Goal: Task Accomplishment & Management: Complete application form

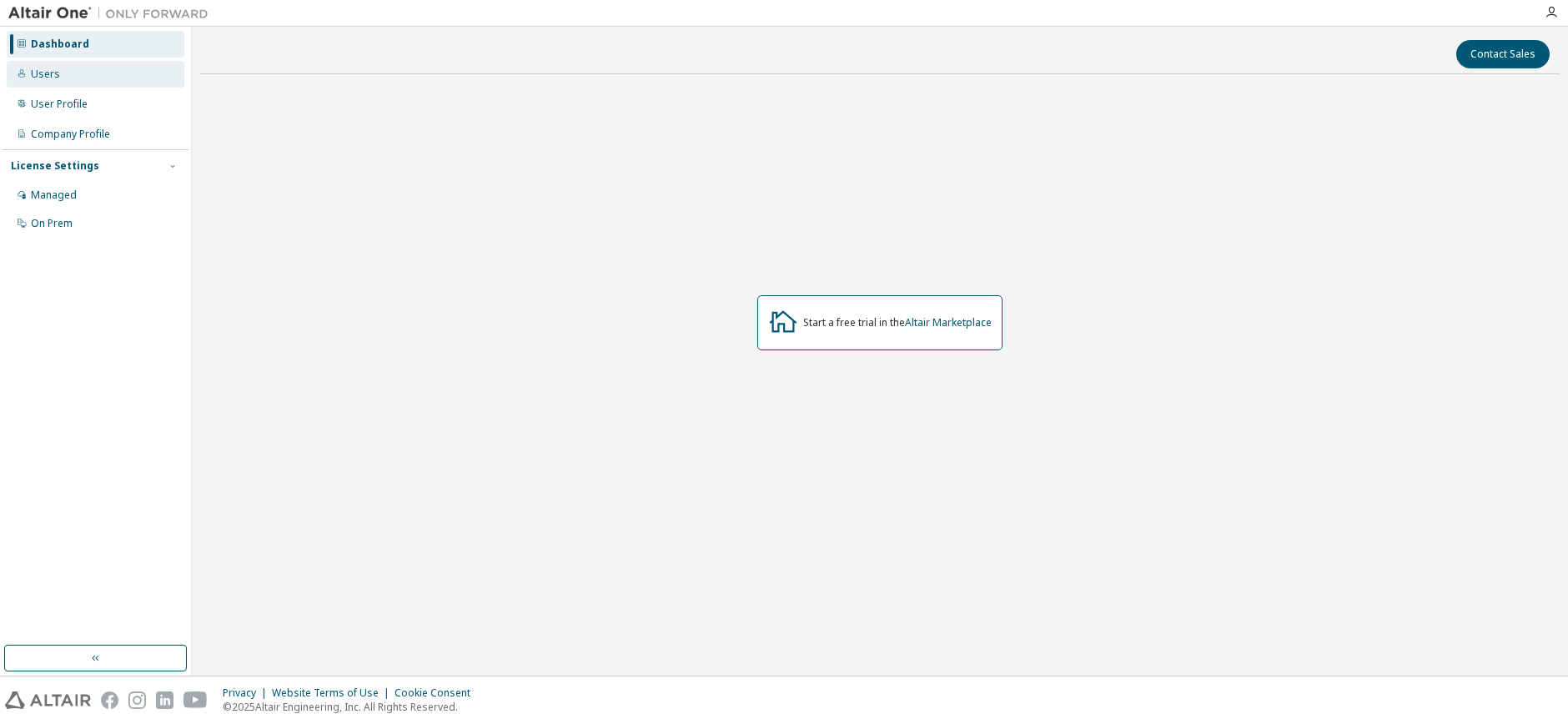
click at [57, 76] on div "Users" at bounding box center [46, 75] width 29 height 14
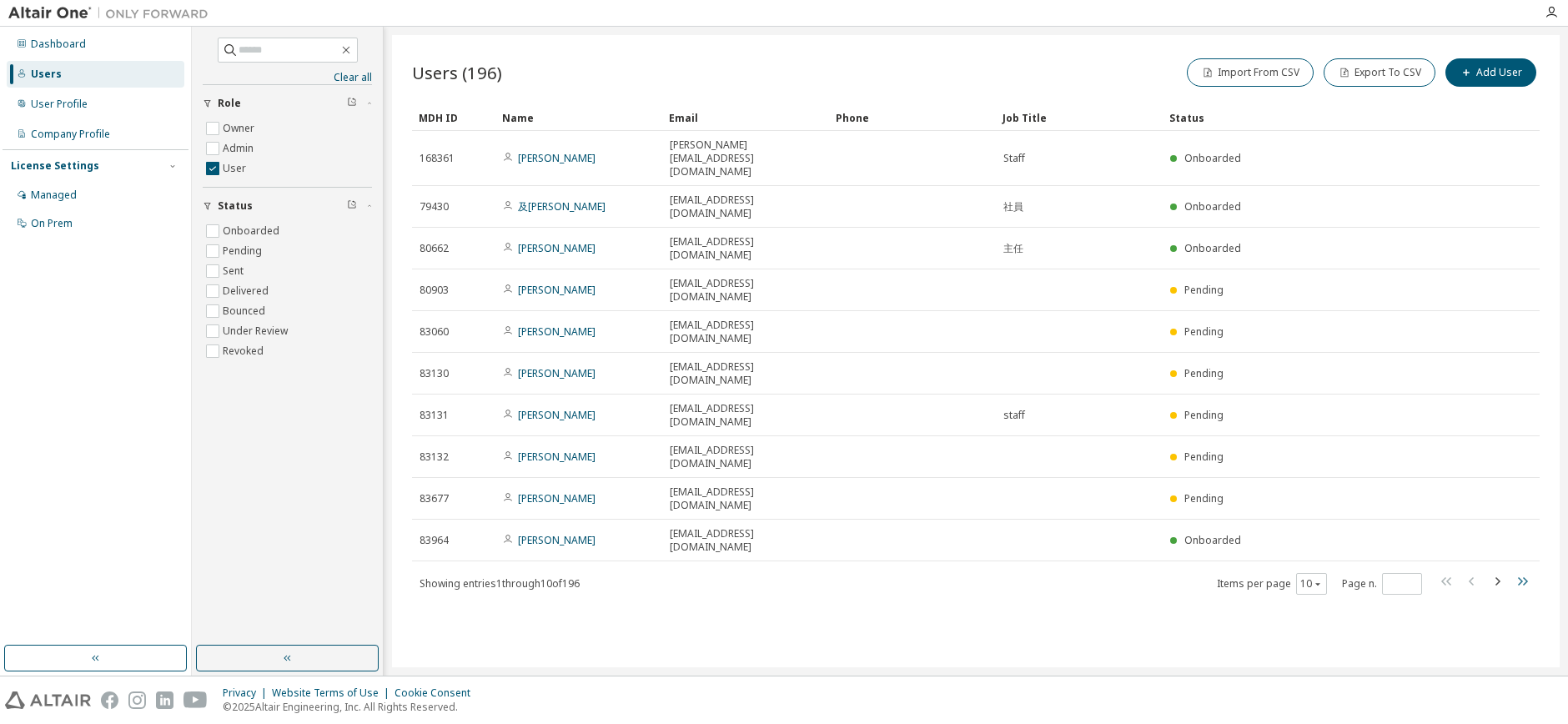
click at [1516, 571] on icon "button" at bounding box center [1522, 580] width 20 height 20
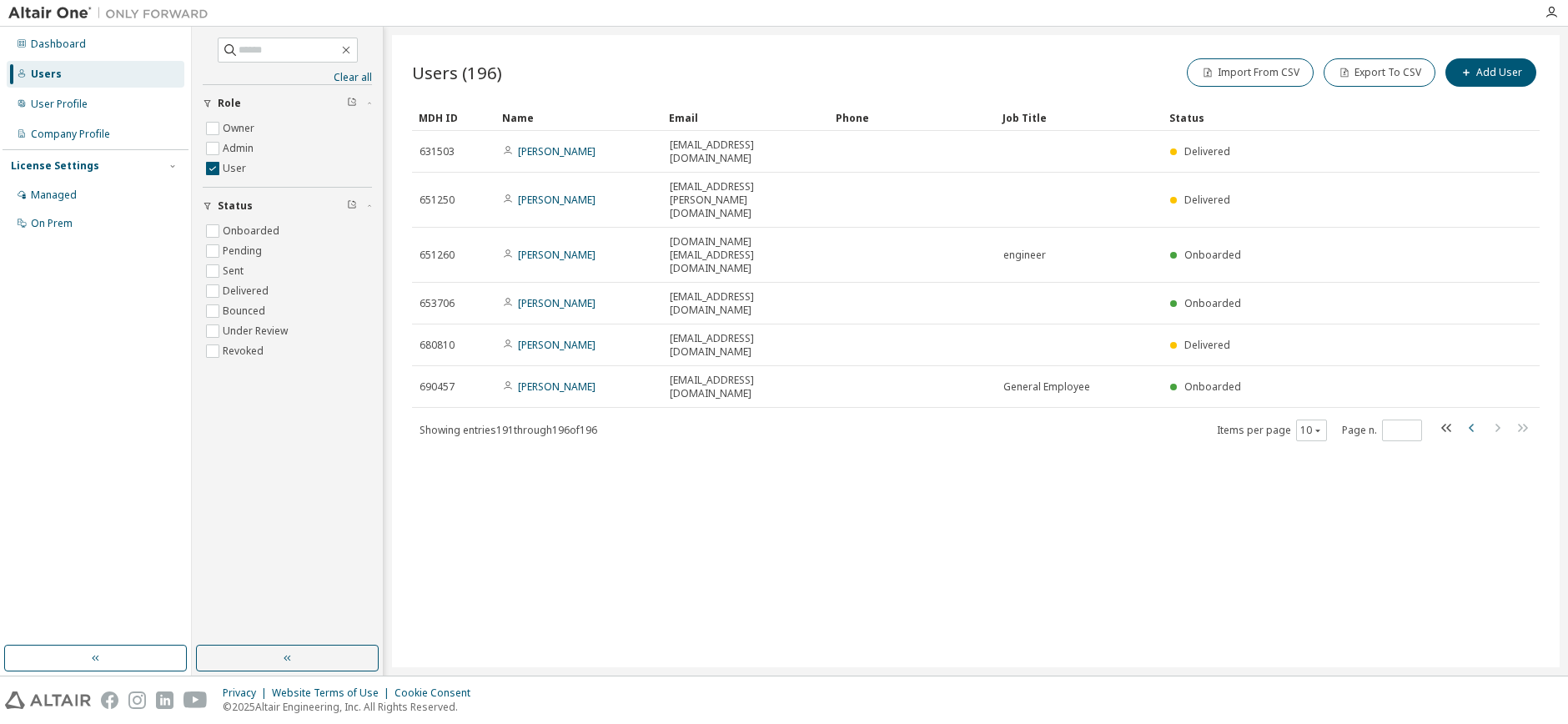
click at [1468, 418] on icon "button" at bounding box center [1472, 427] width 20 height 20
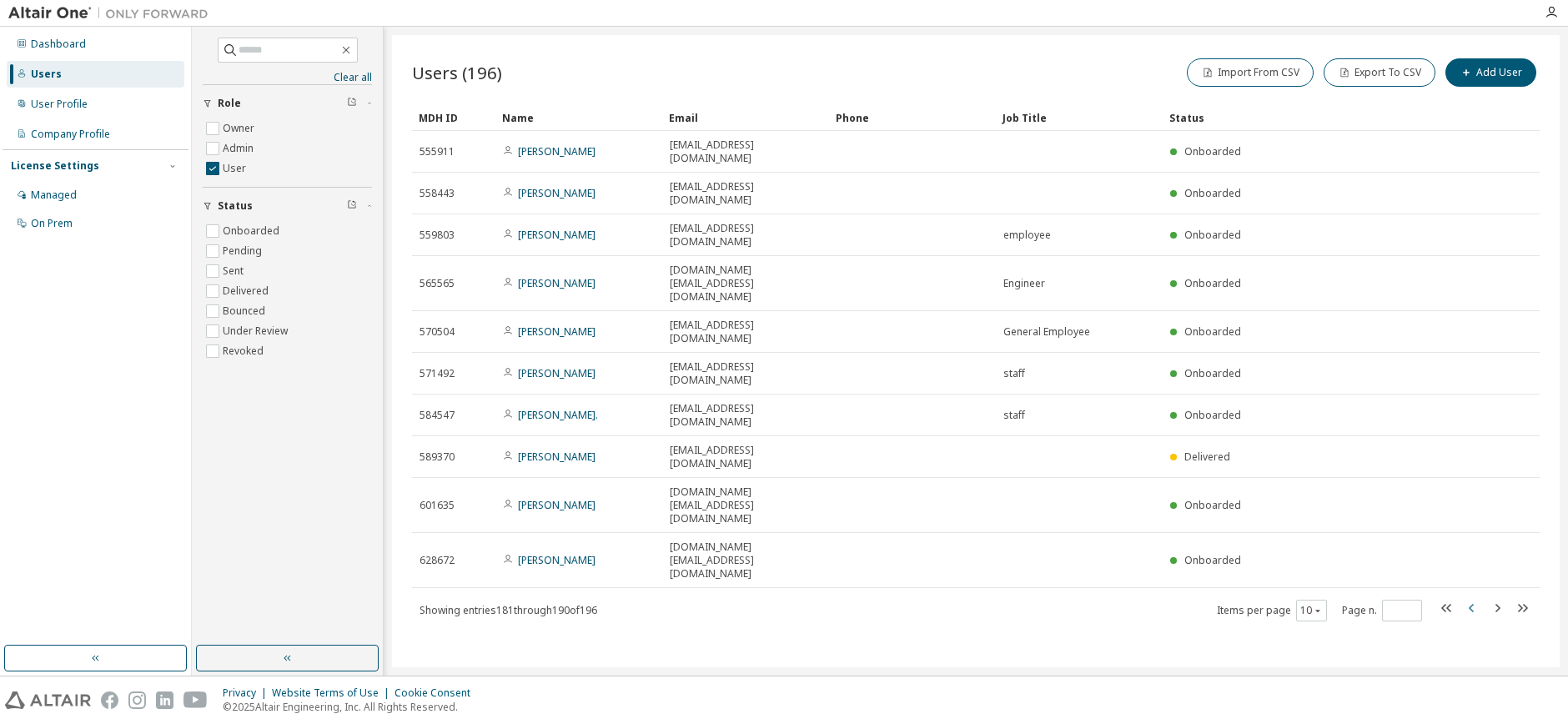
click at [1476, 598] on icon "button" at bounding box center [1472, 607] width 20 height 20
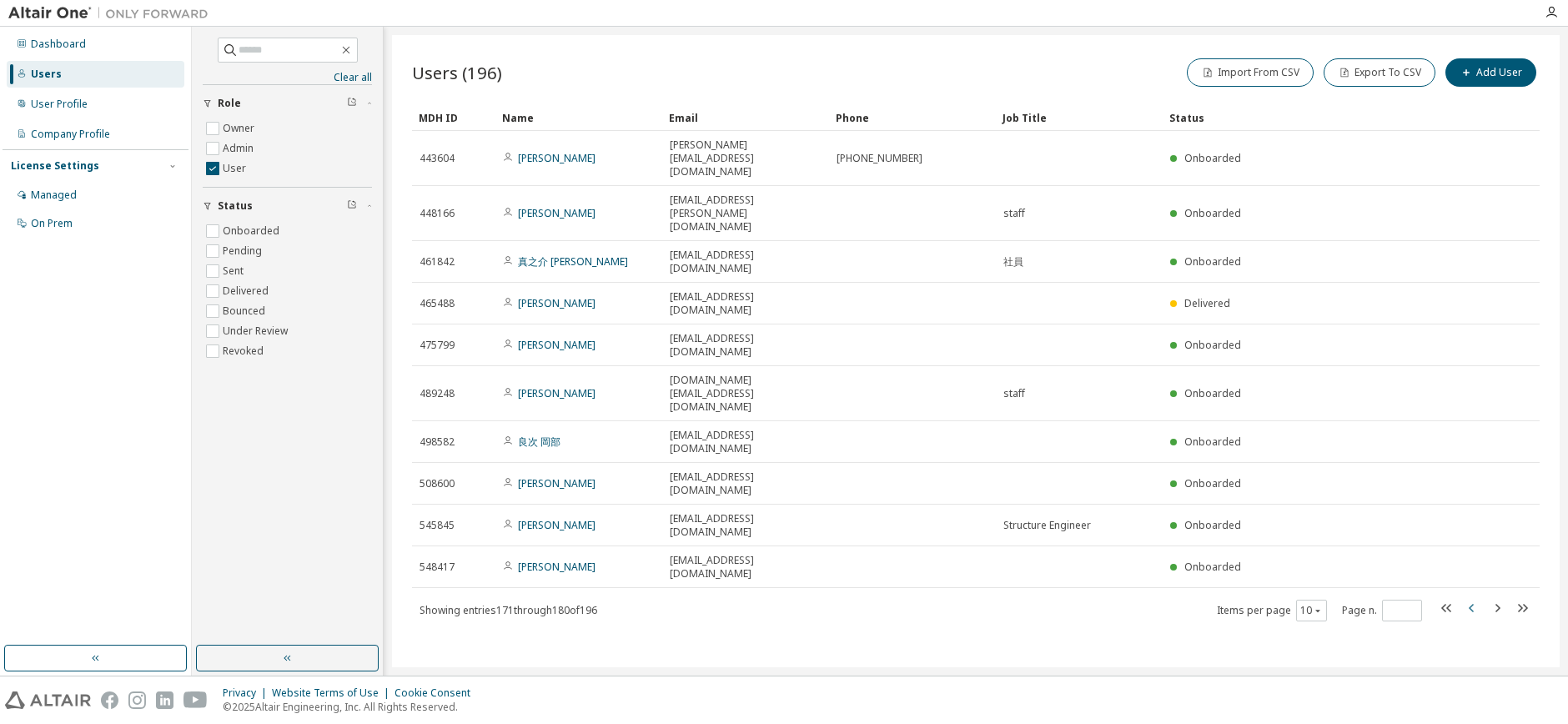
click at [1476, 598] on icon "button" at bounding box center [1472, 607] width 20 height 20
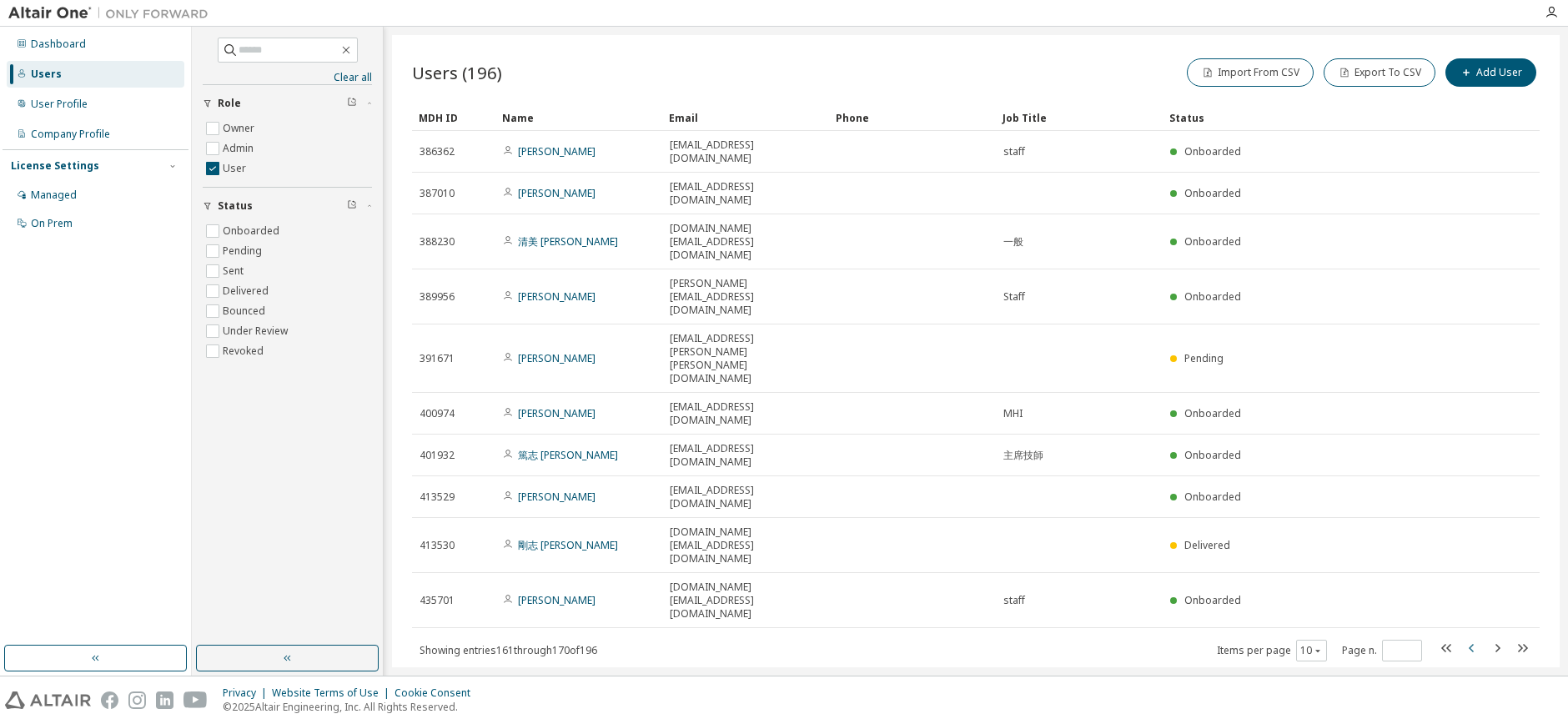
click at [1476, 638] on icon "button" at bounding box center [1472, 647] width 20 height 20
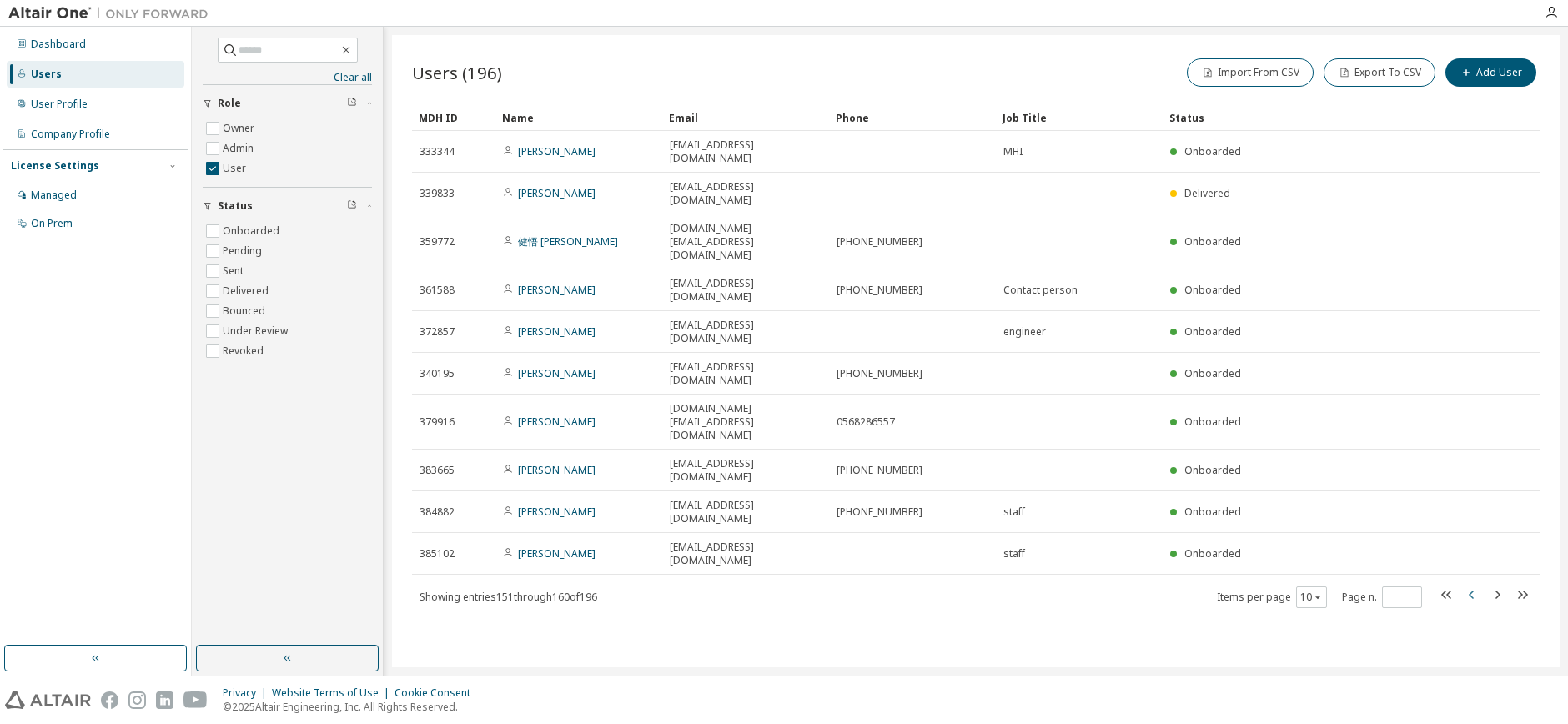
click at [1476, 585] on icon "button" at bounding box center [1472, 594] width 20 height 20
type input "**"
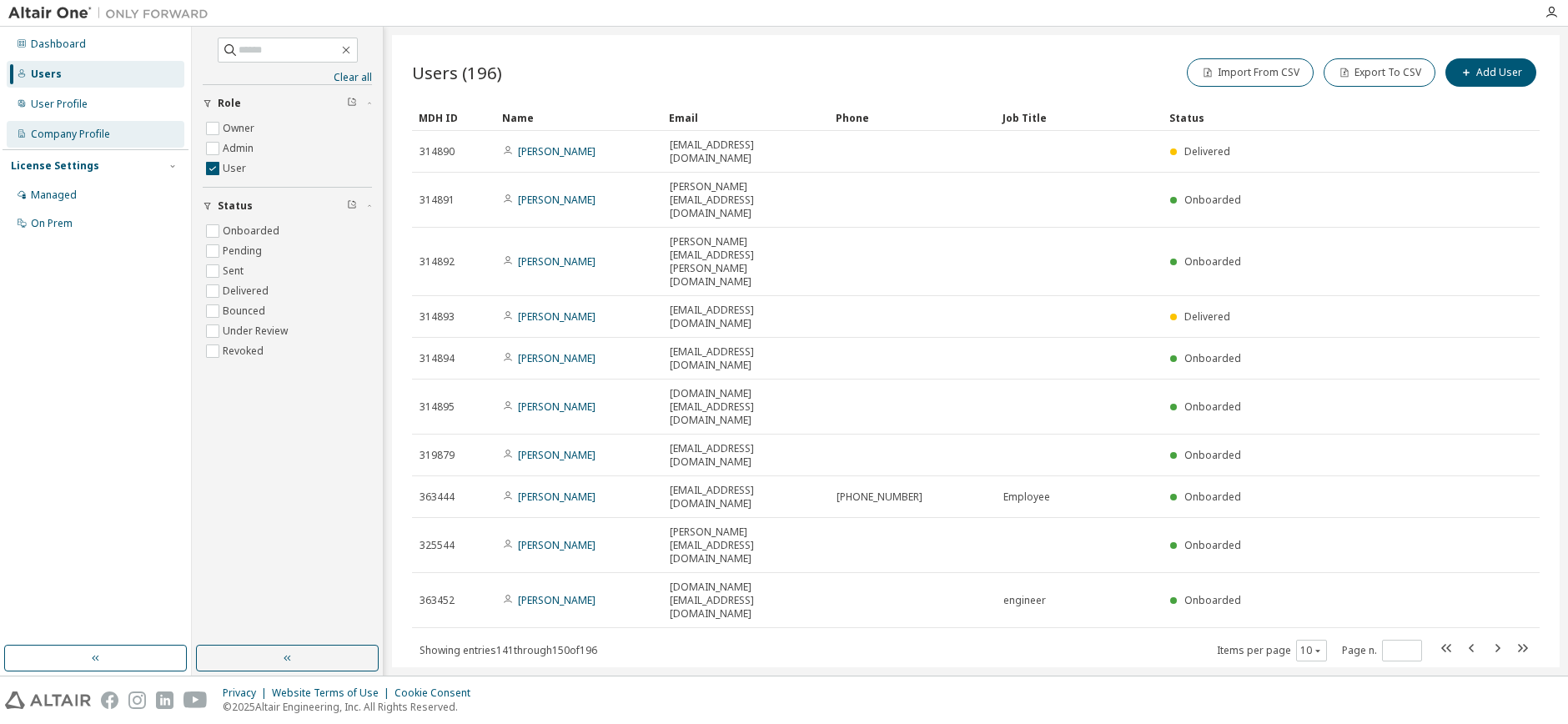
click at [87, 138] on div "Company Profile" at bounding box center [71, 134] width 79 height 14
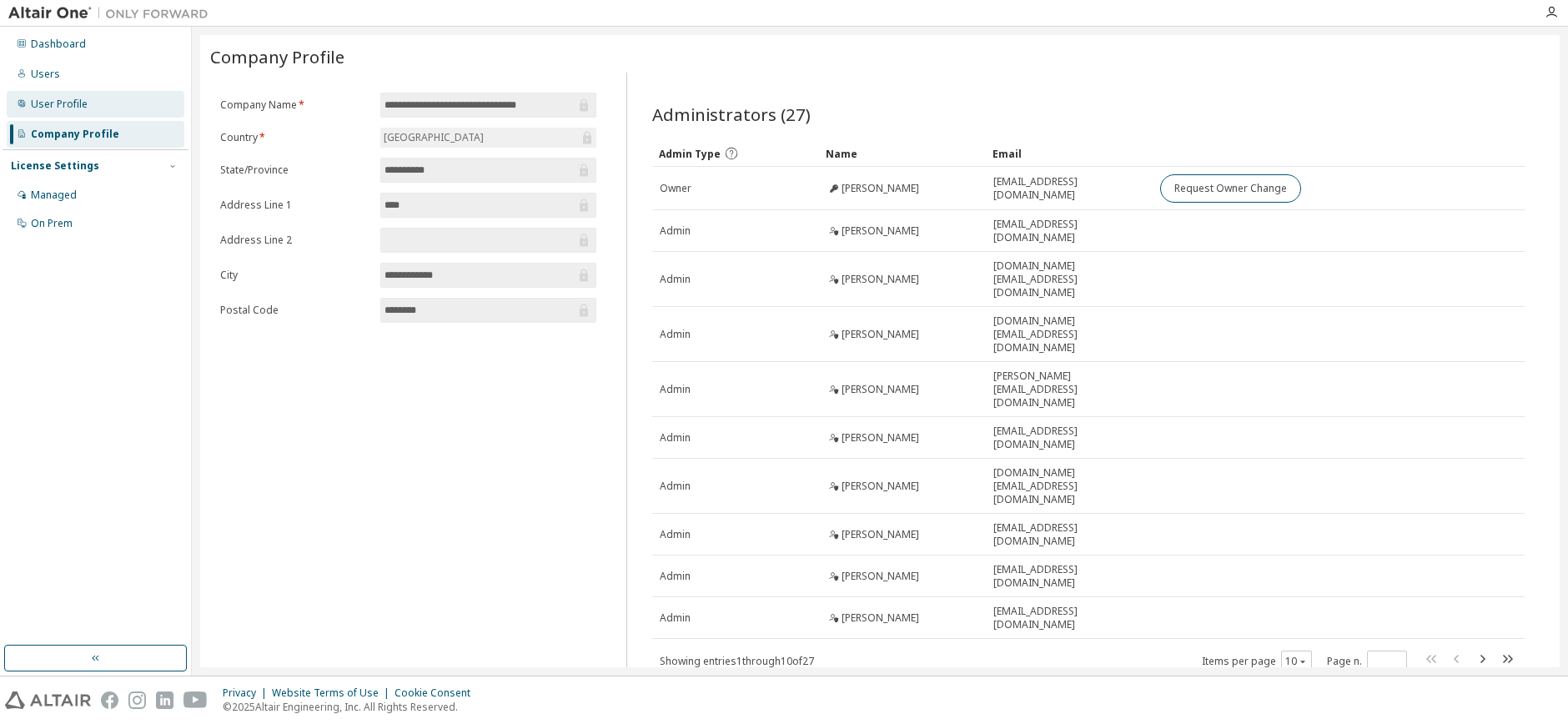
click at [77, 114] on div "User Profile" at bounding box center [95, 104] width 178 height 27
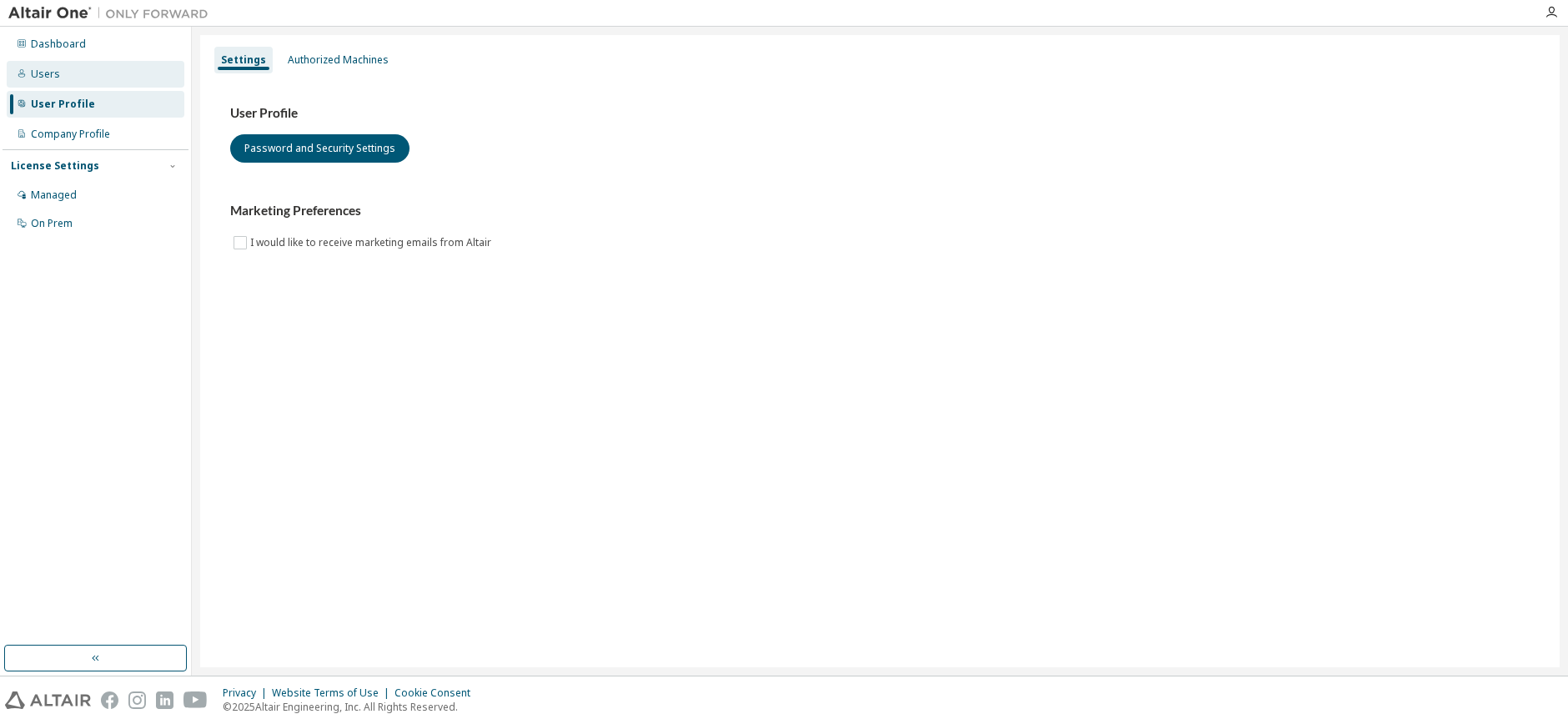
click at [65, 83] on div "Users" at bounding box center [95, 74] width 178 height 27
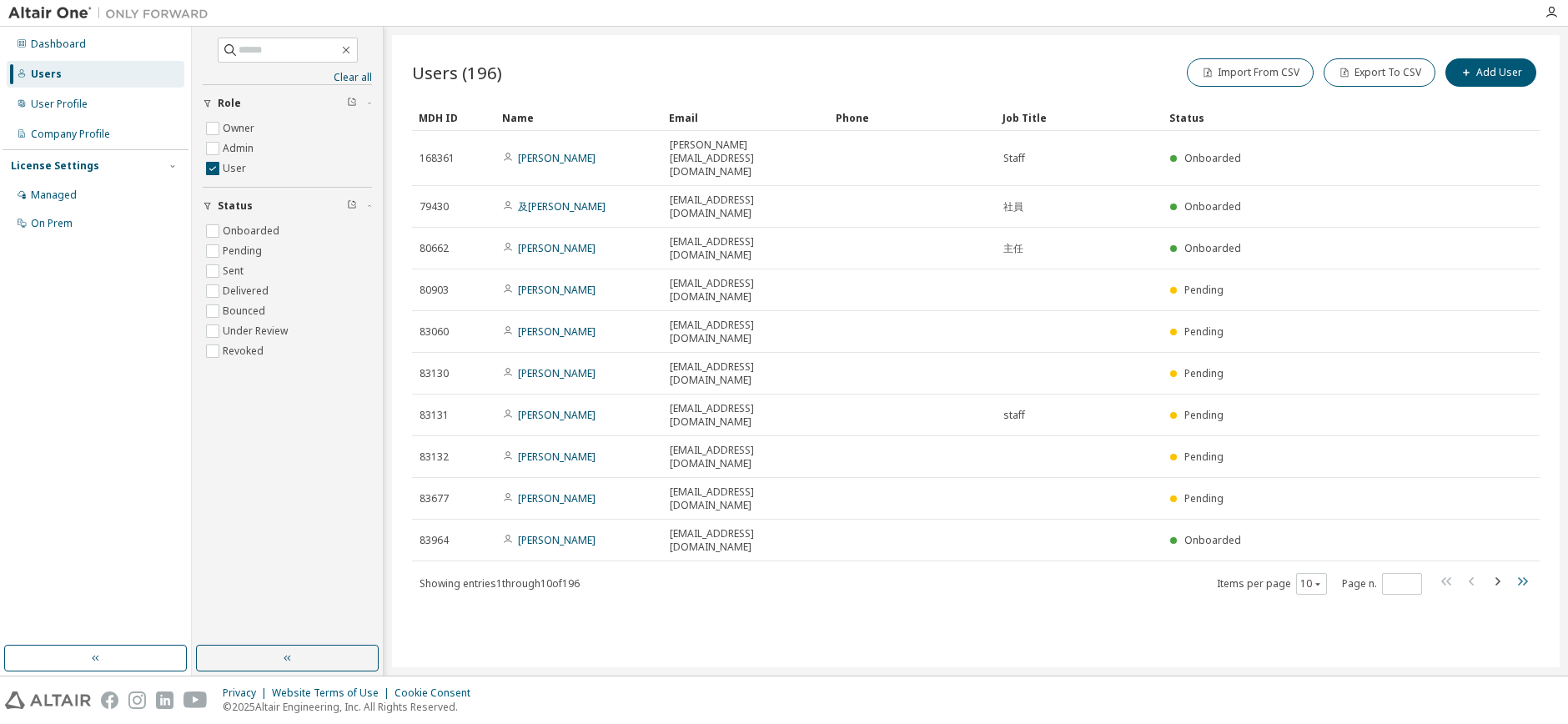
click at [1529, 571] on icon "button" at bounding box center [1522, 580] width 20 height 20
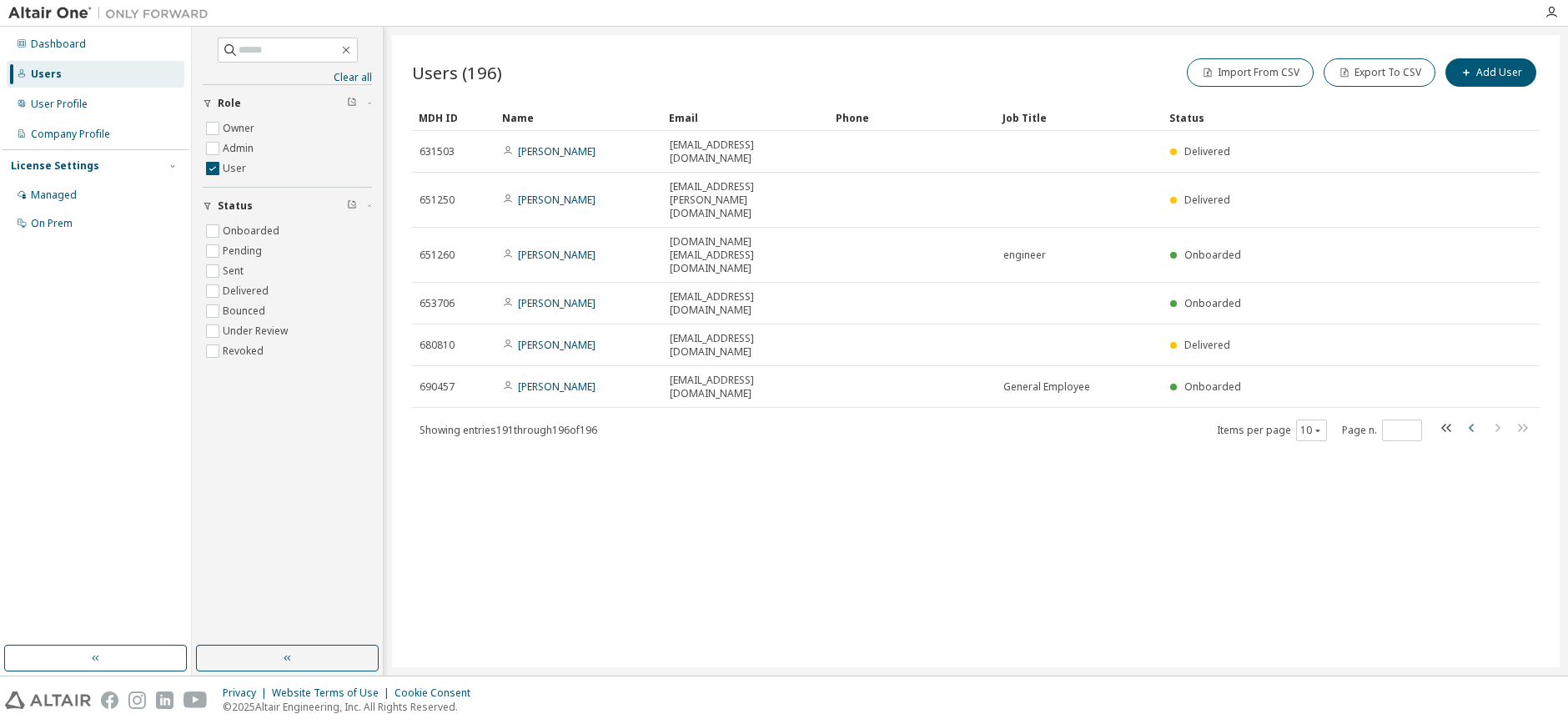
click at [1467, 418] on icon "button" at bounding box center [1472, 427] width 20 height 20
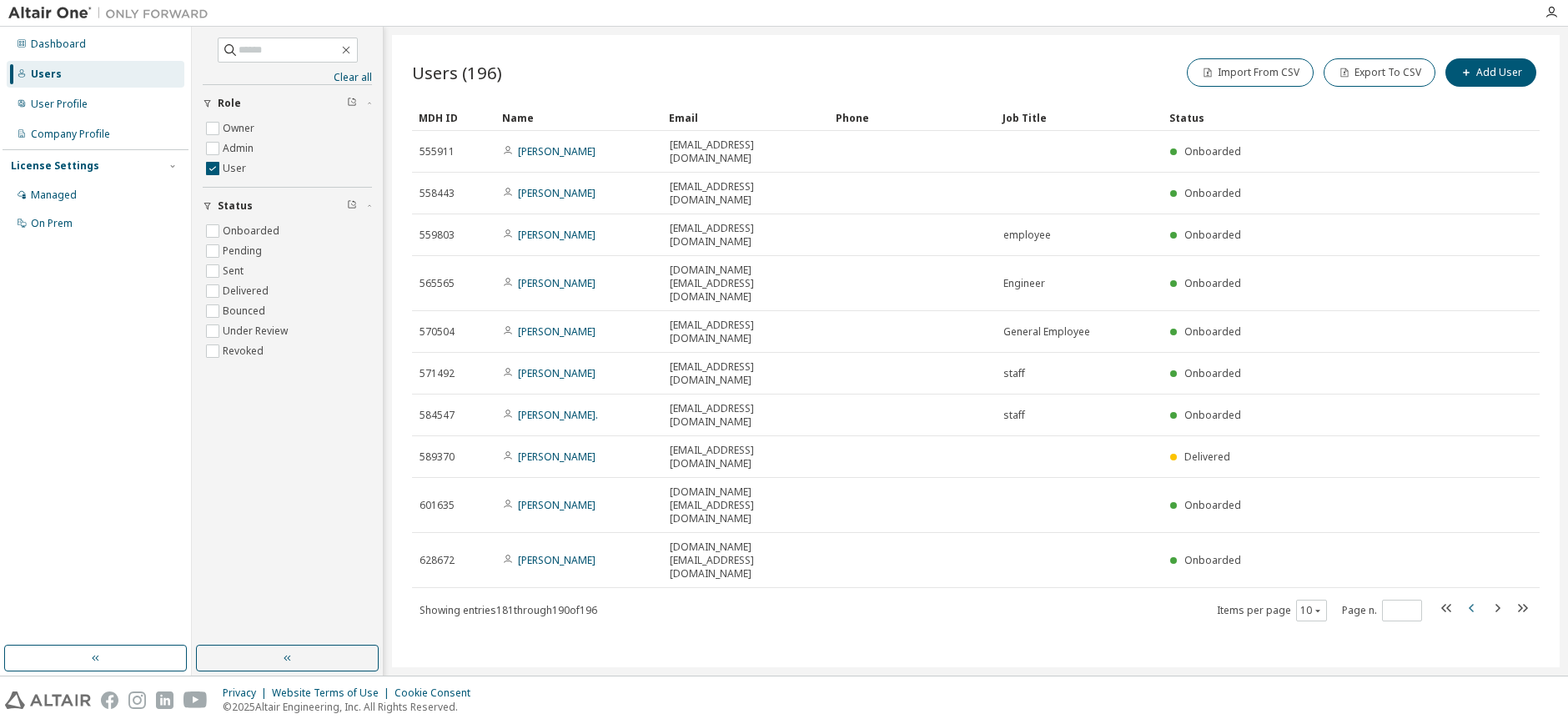
click at [1473, 598] on icon "button" at bounding box center [1472, 607] width 20 height 20
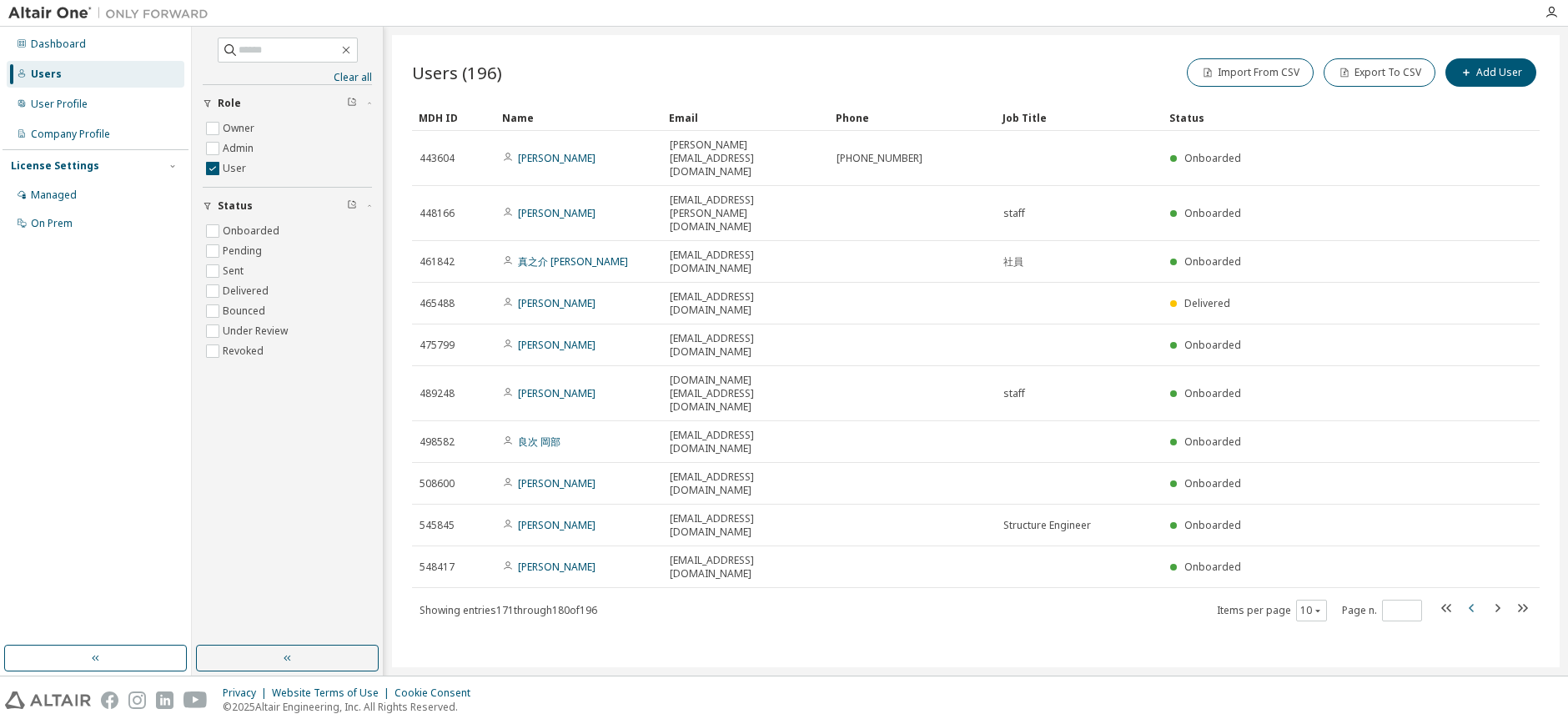
click at [1473, 598] on icon "button" at bounding box center [1472, 607] width 20 height 20
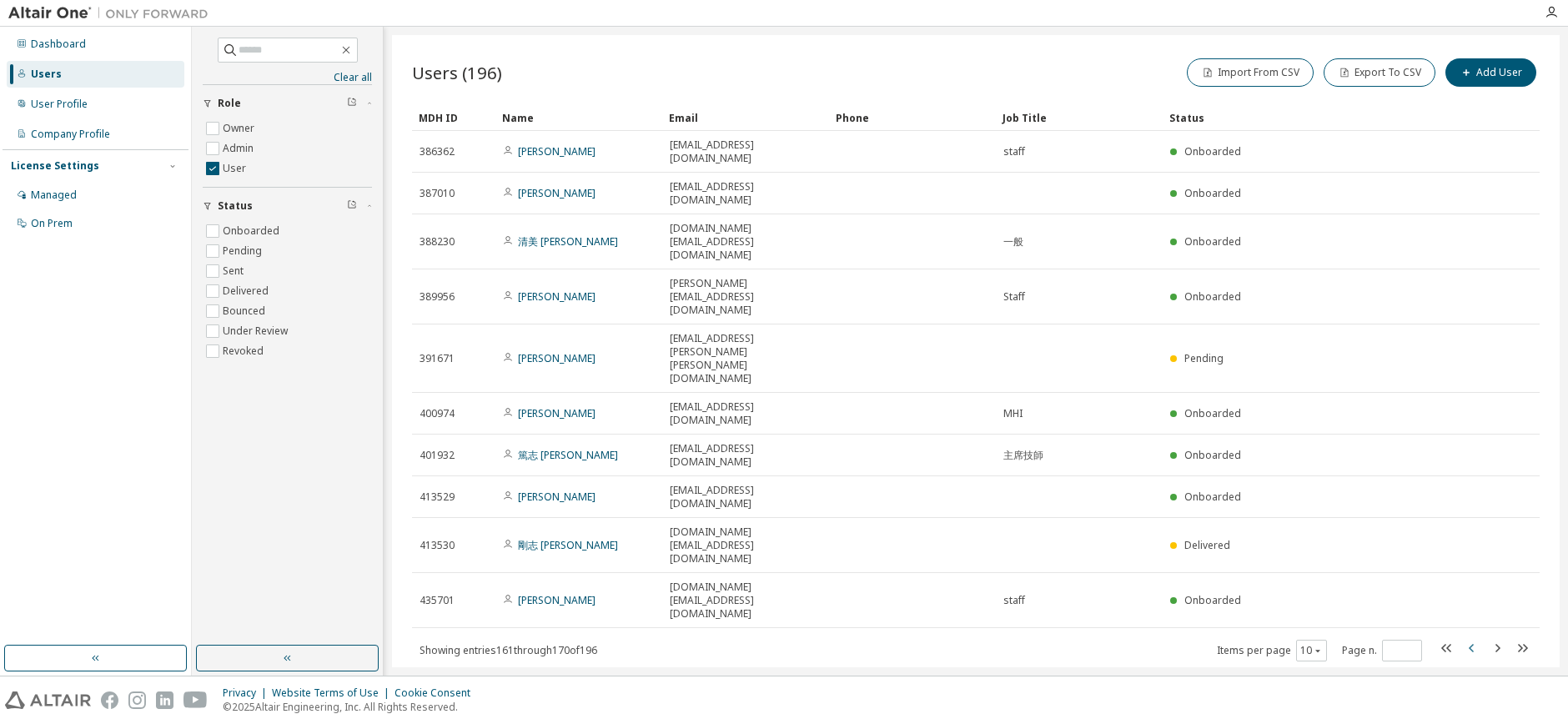
click at [1473, 638] on icon "button" at bounding box center [1472, 647] width 20 height 20
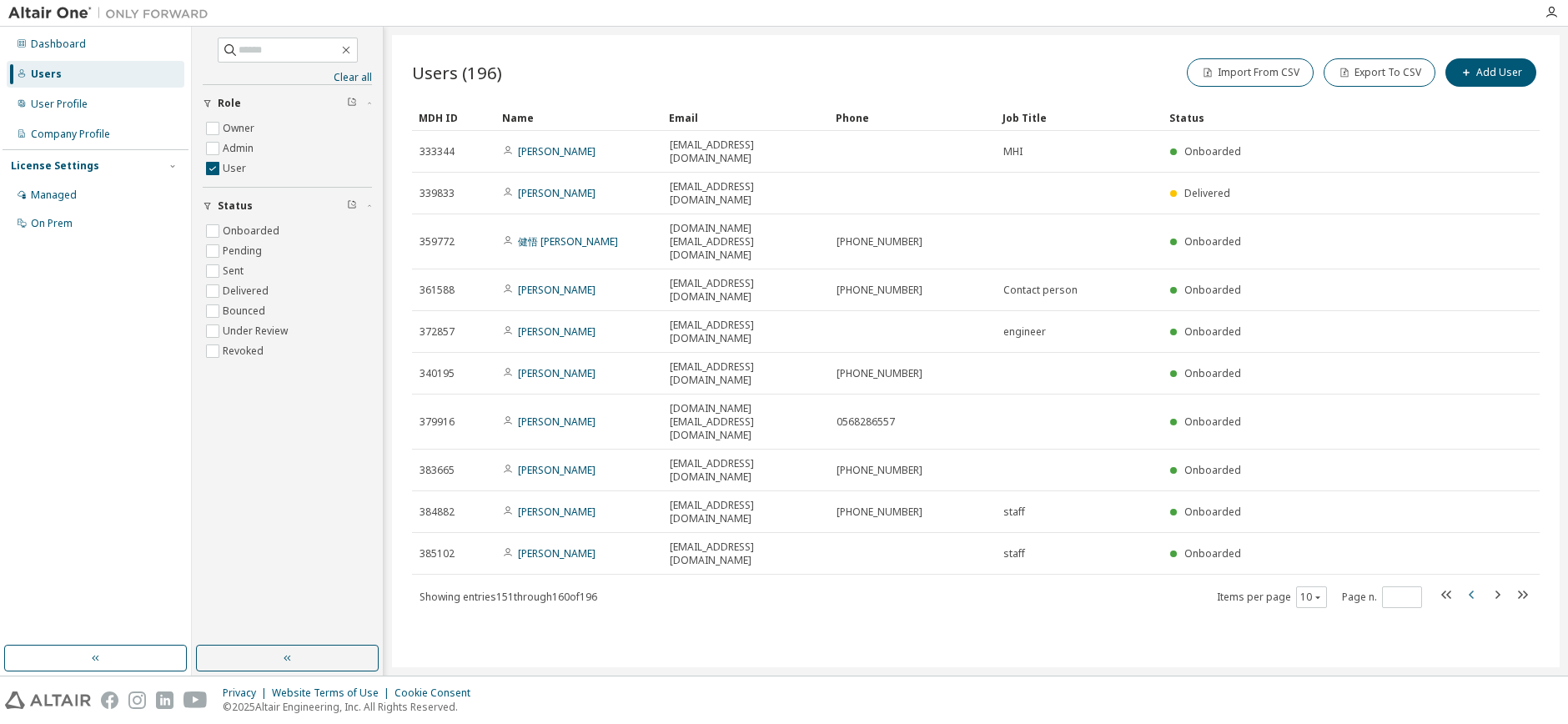
click at [1473, 585] on icon "button" at bounding box center [1472, 594] width 20 height 20
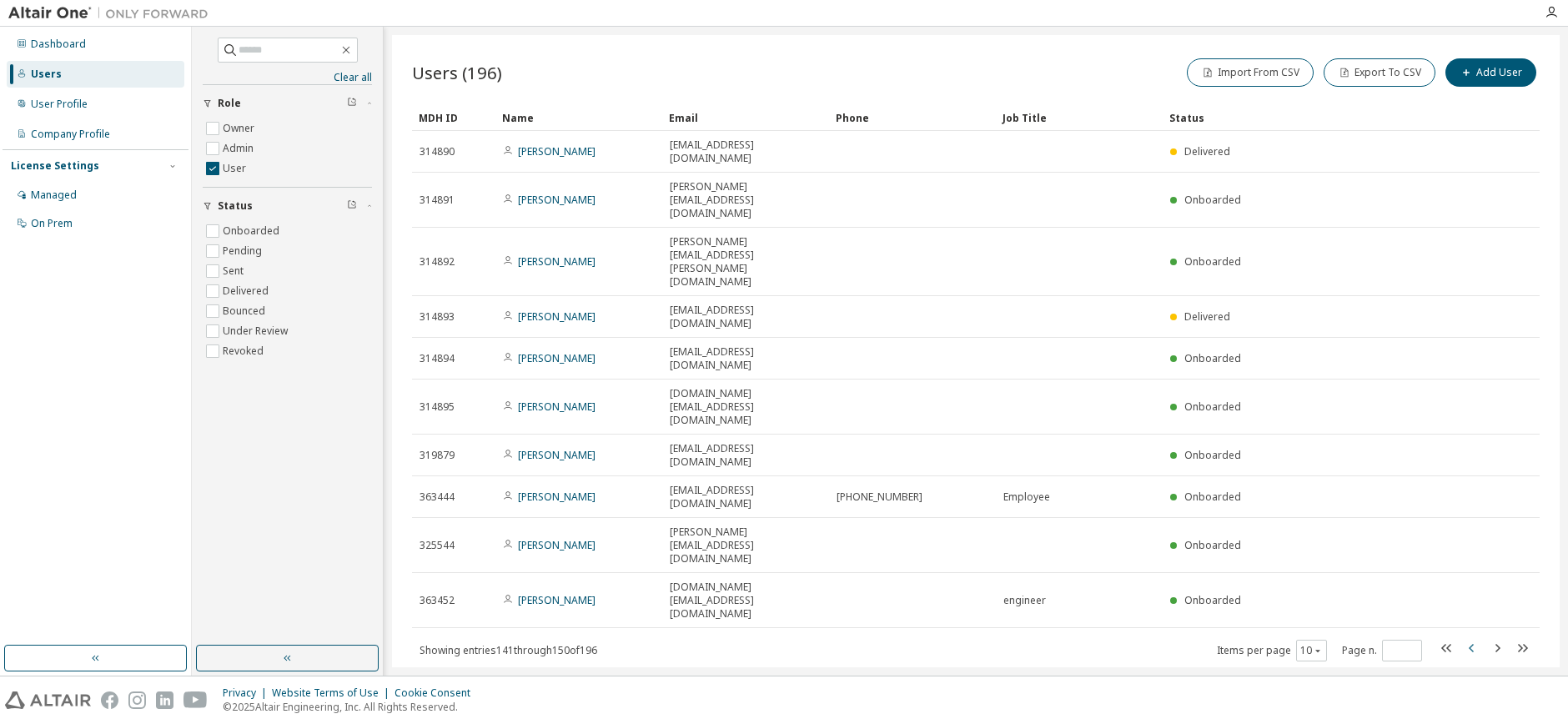
click at [1473, 638] on icon "button" at bounding box center [1472, 647] width 20 height 20
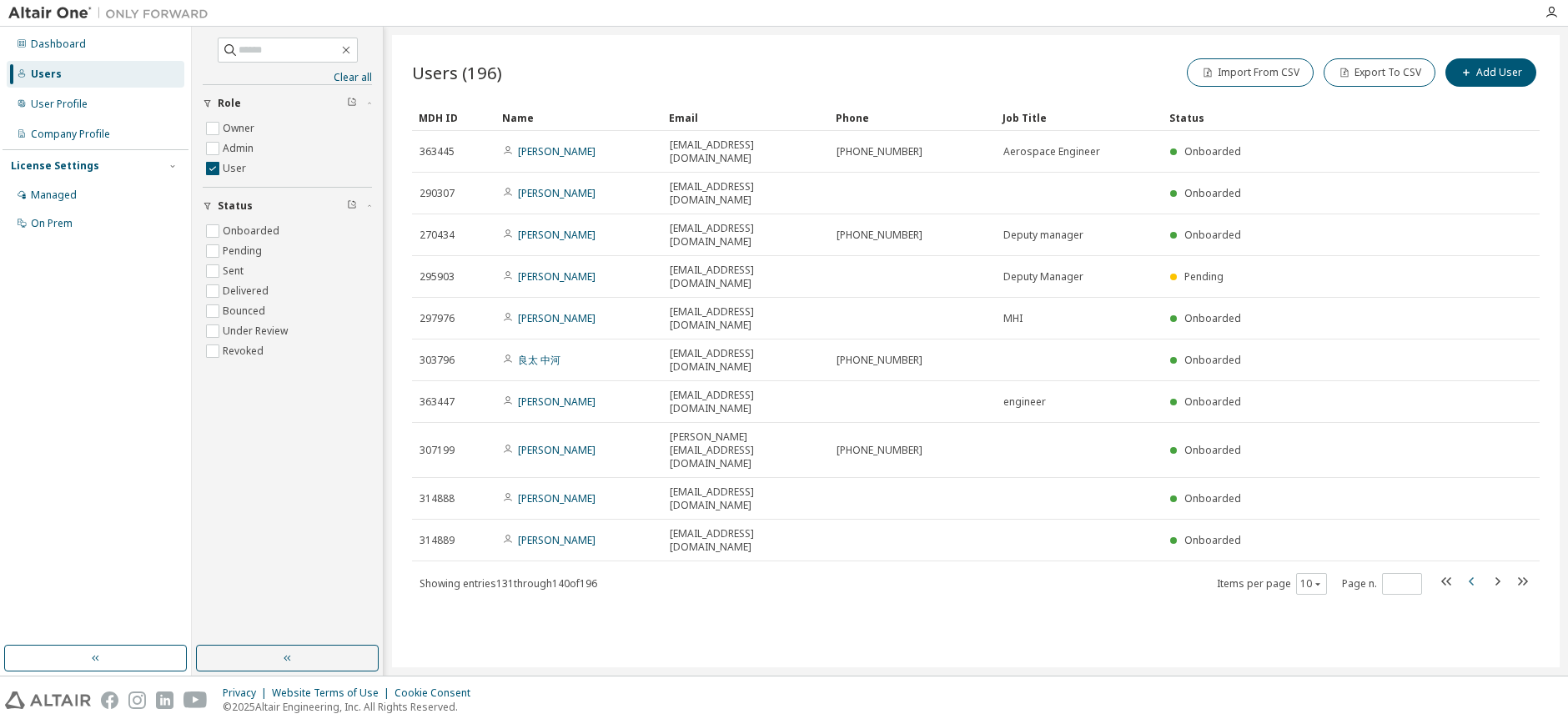
click at [1473, 571] on icon "button" at bounding box center [1472, 580] width 20 height 20
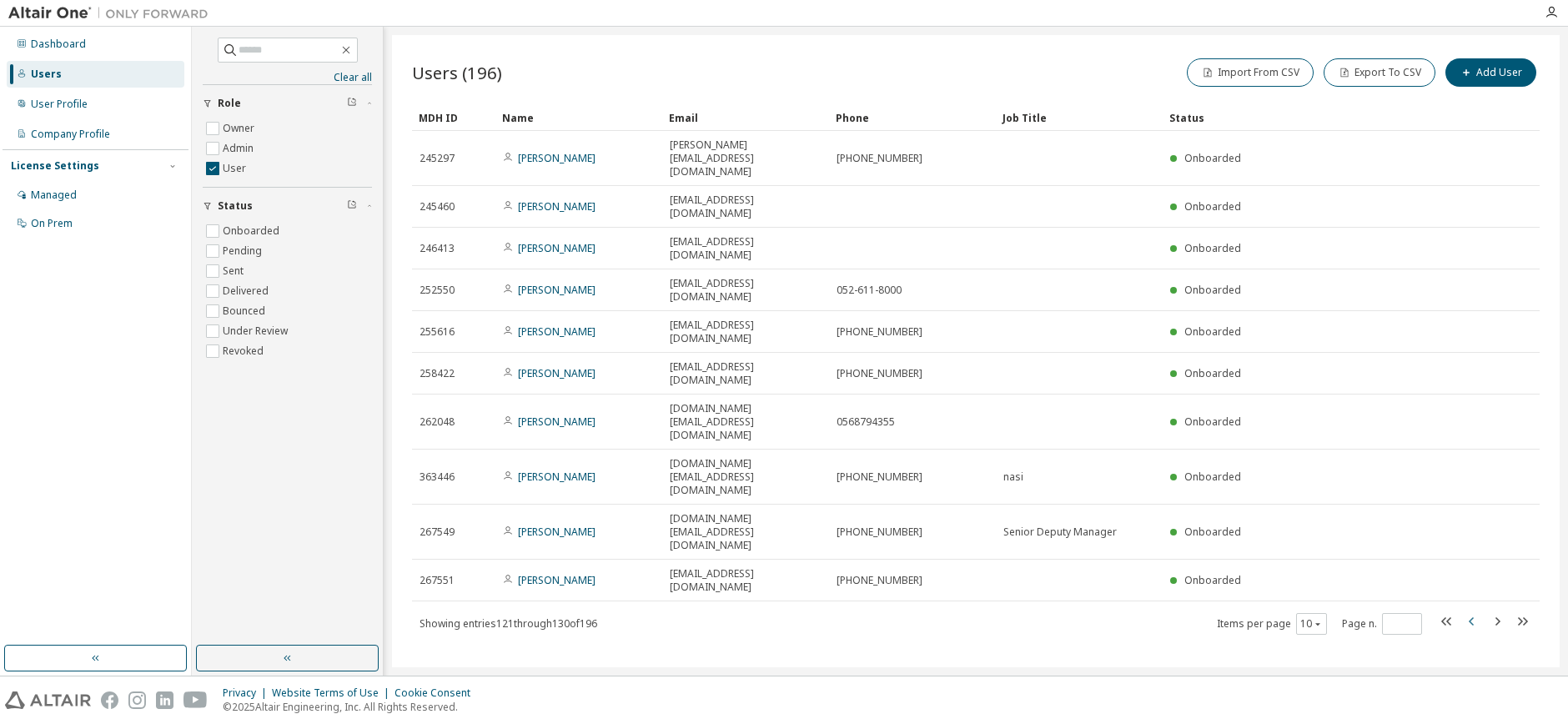
click at [1473, 611] on icon "button" at bounding box center [1472, 621] width 20 height 20
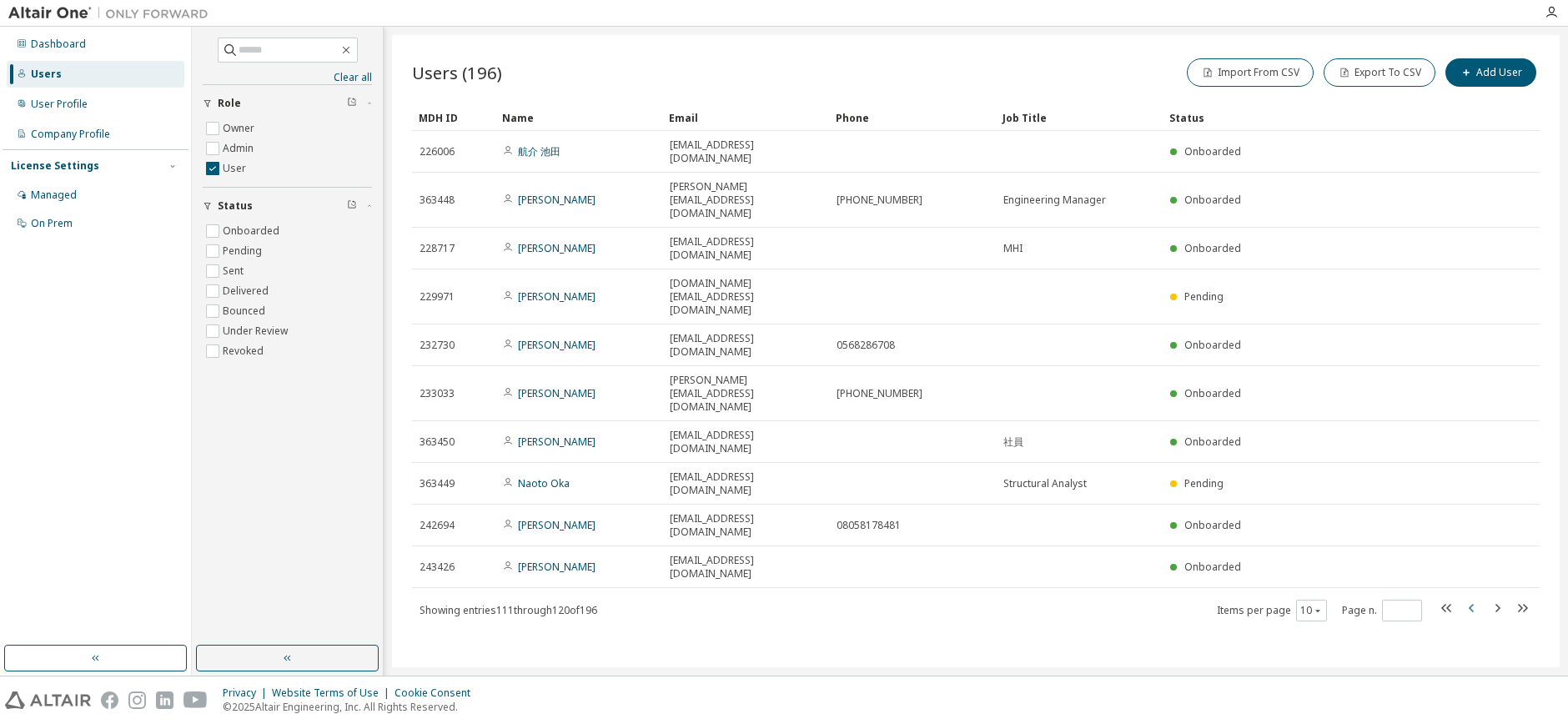
click at [1473, 598] on icon "button" at bounding box center [1472, 607] width 20 height 20
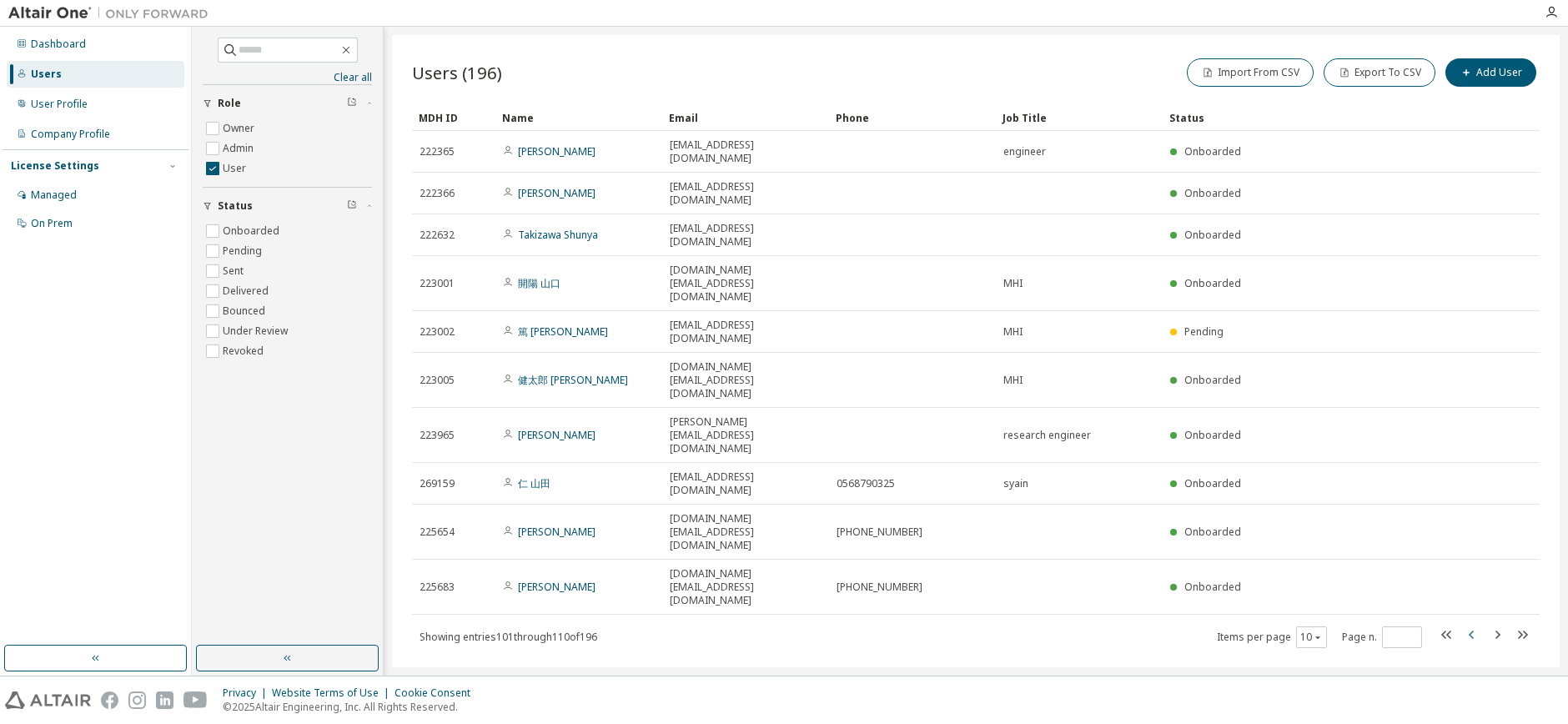
click at [1473, 624] on icon "button" at bounding box center [1472, 634] width 20 height 20
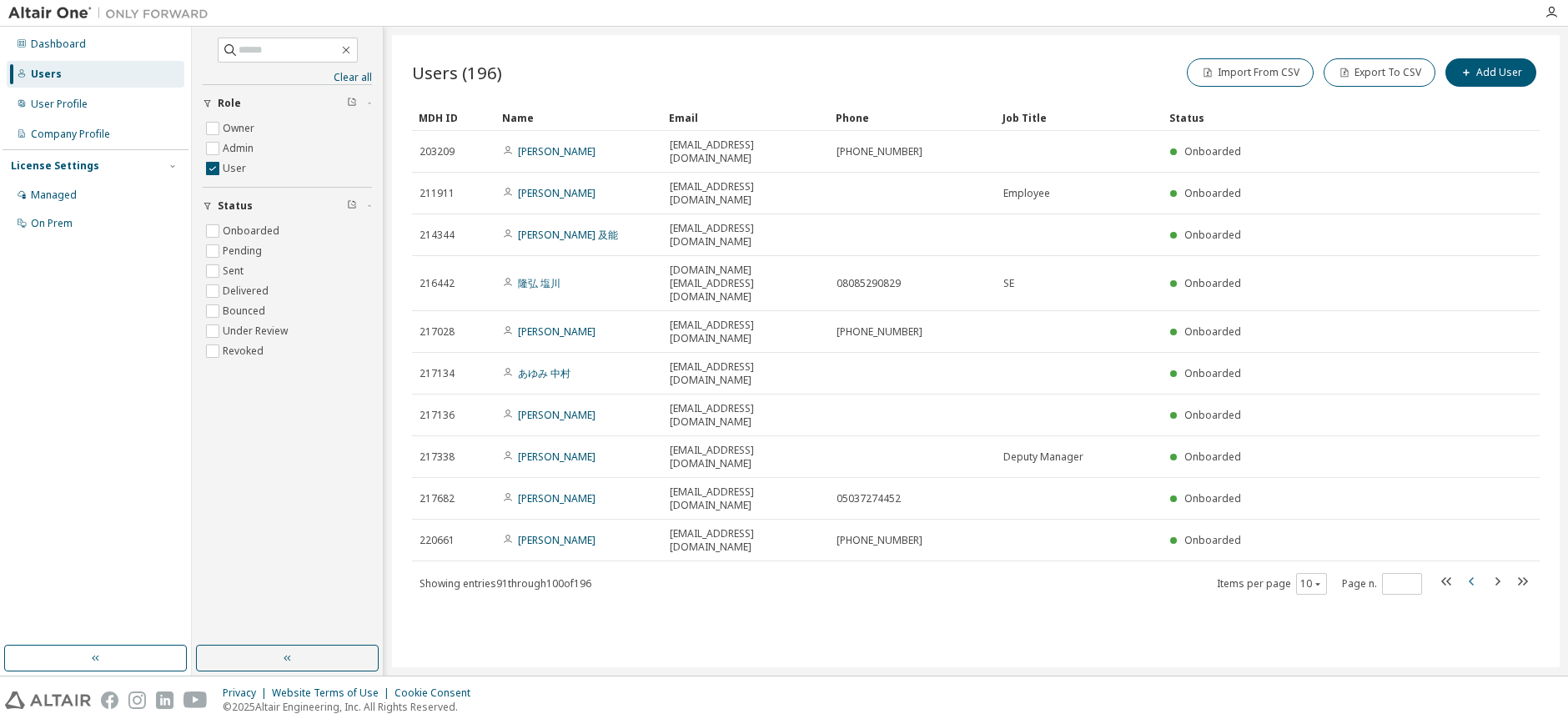
click at [1470, 577] on icon "button" at bounding box center [1472, 581] width 5 height 9
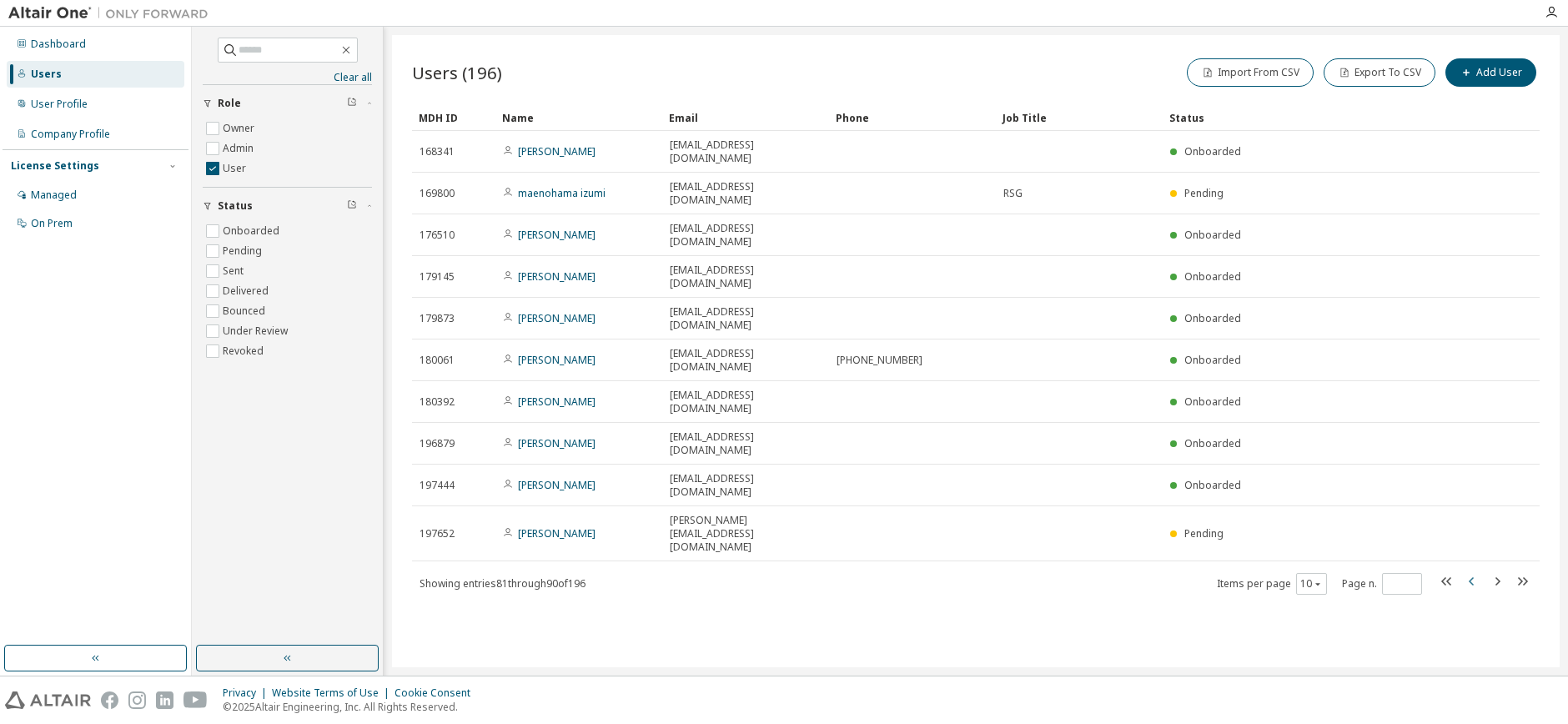
click at [1470, 577] on icon "button" at bounding box center [1472, 581] width 5 height 9
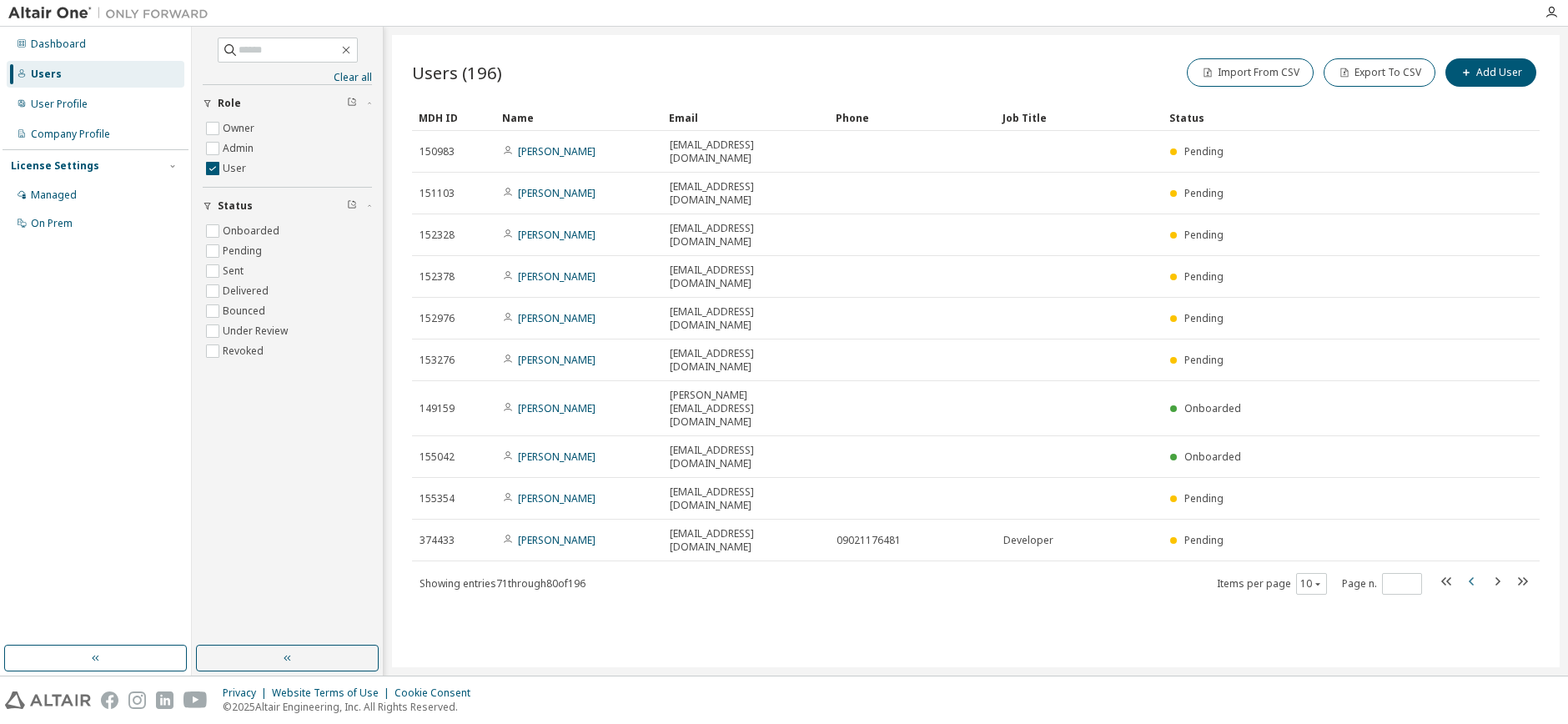
click at [1470, 577] on icon "button" at bounding box center [1472, 581] width 5 height 9
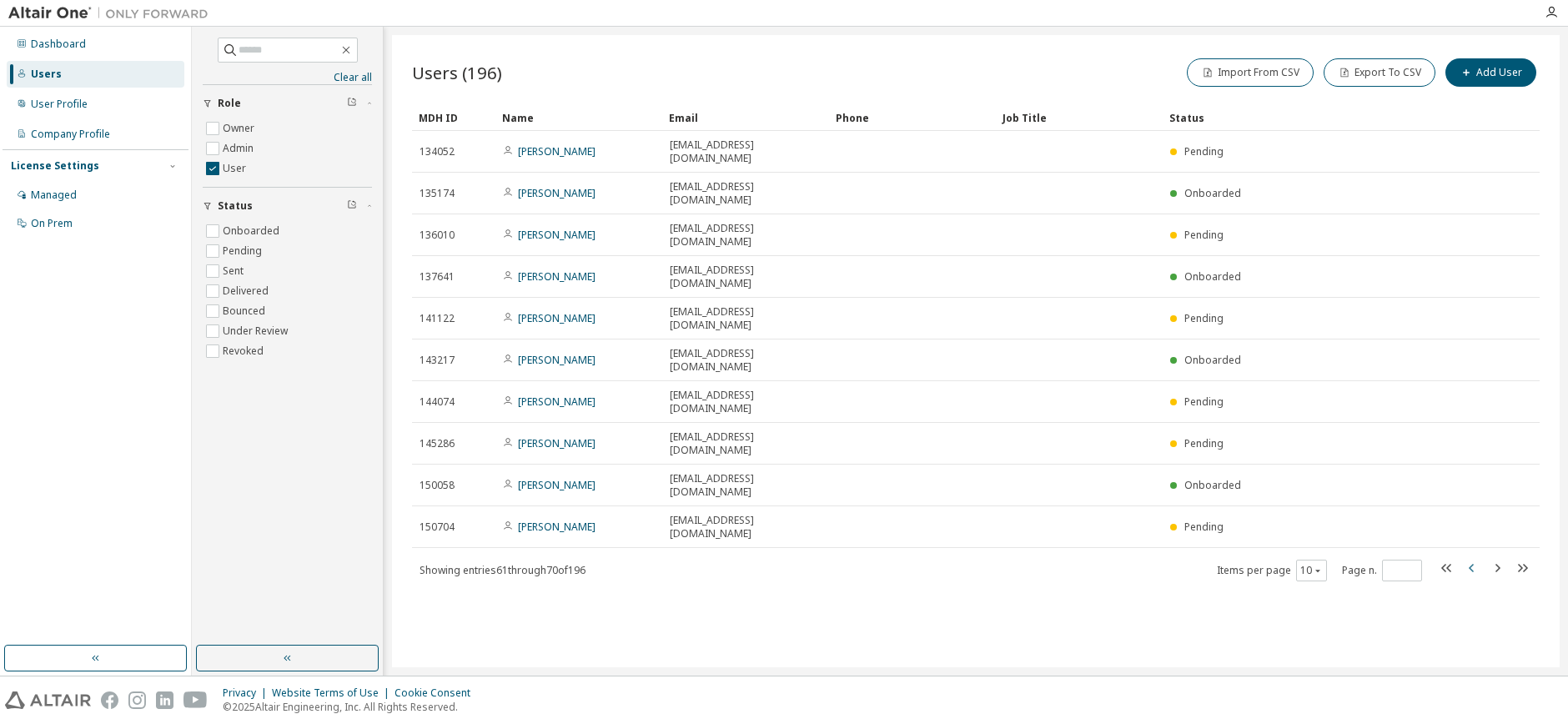
click at [1470, 564] on icon "button" at bounding box center [1472, 568] width 5 height 9
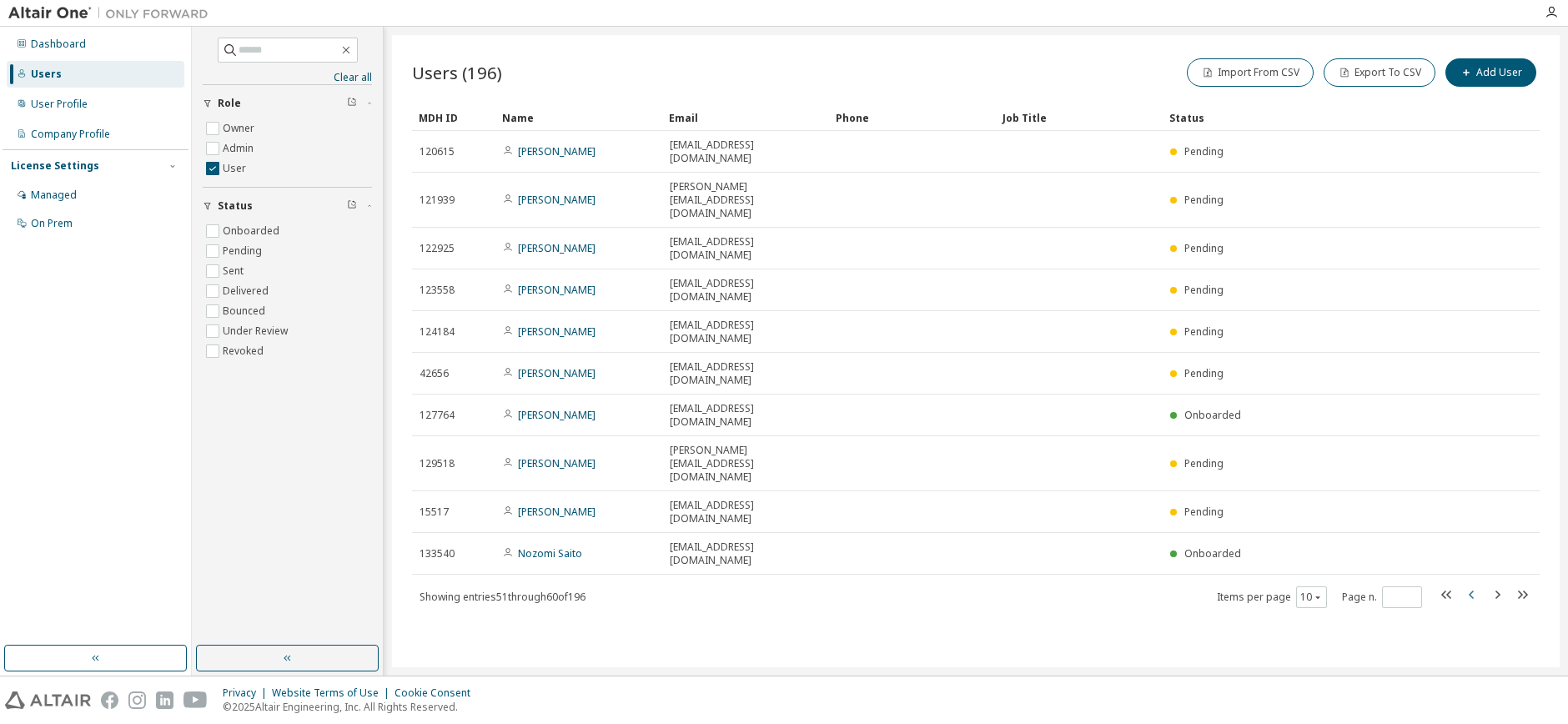
click at [1470, 591] on icon "button" at bounding box center [1472, 595] width 5 height 9
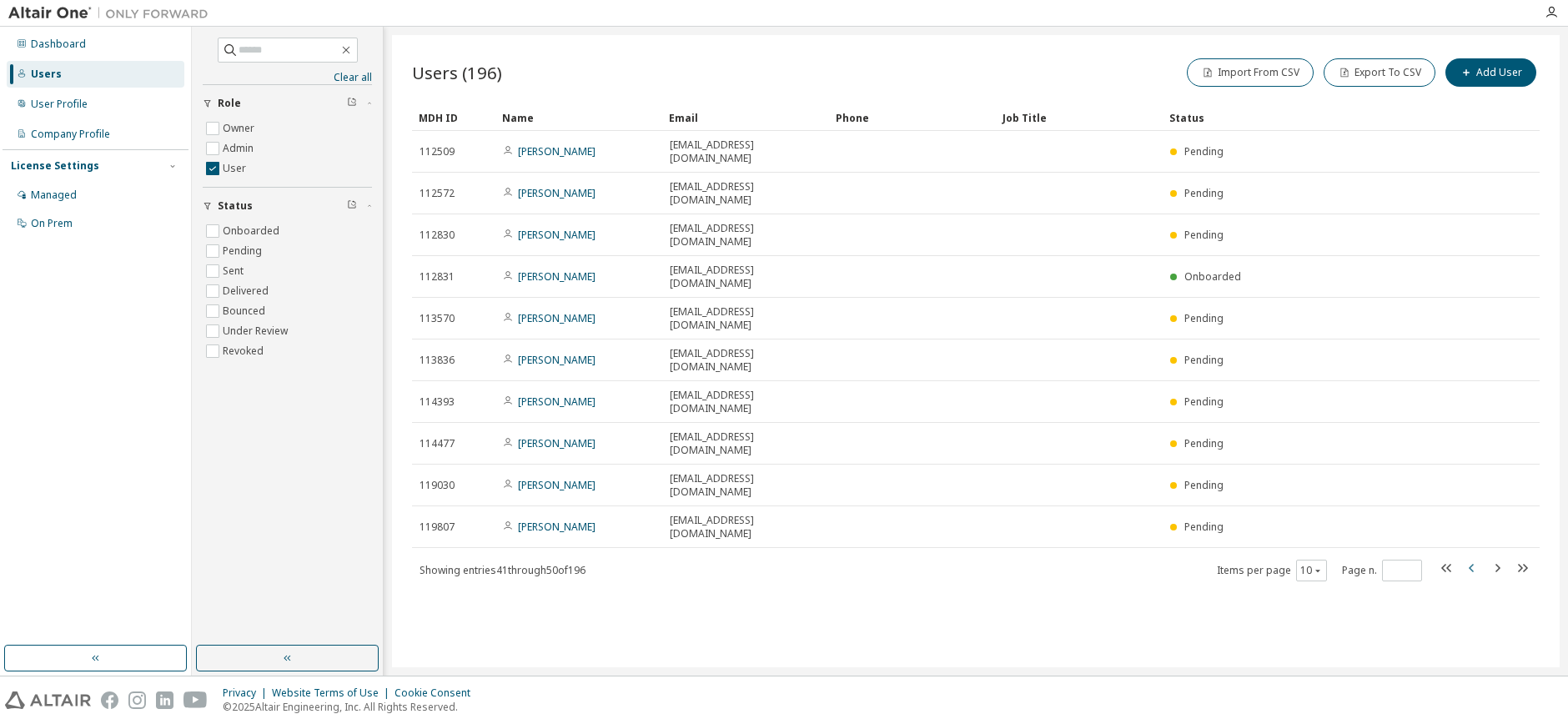
click at [1469, 558] on icon "button" at bounding box center [1472, 568] width 20 height 20
click at [1467, 558] on icon "button" at bounding box center [1472, 568] width 20 height 20
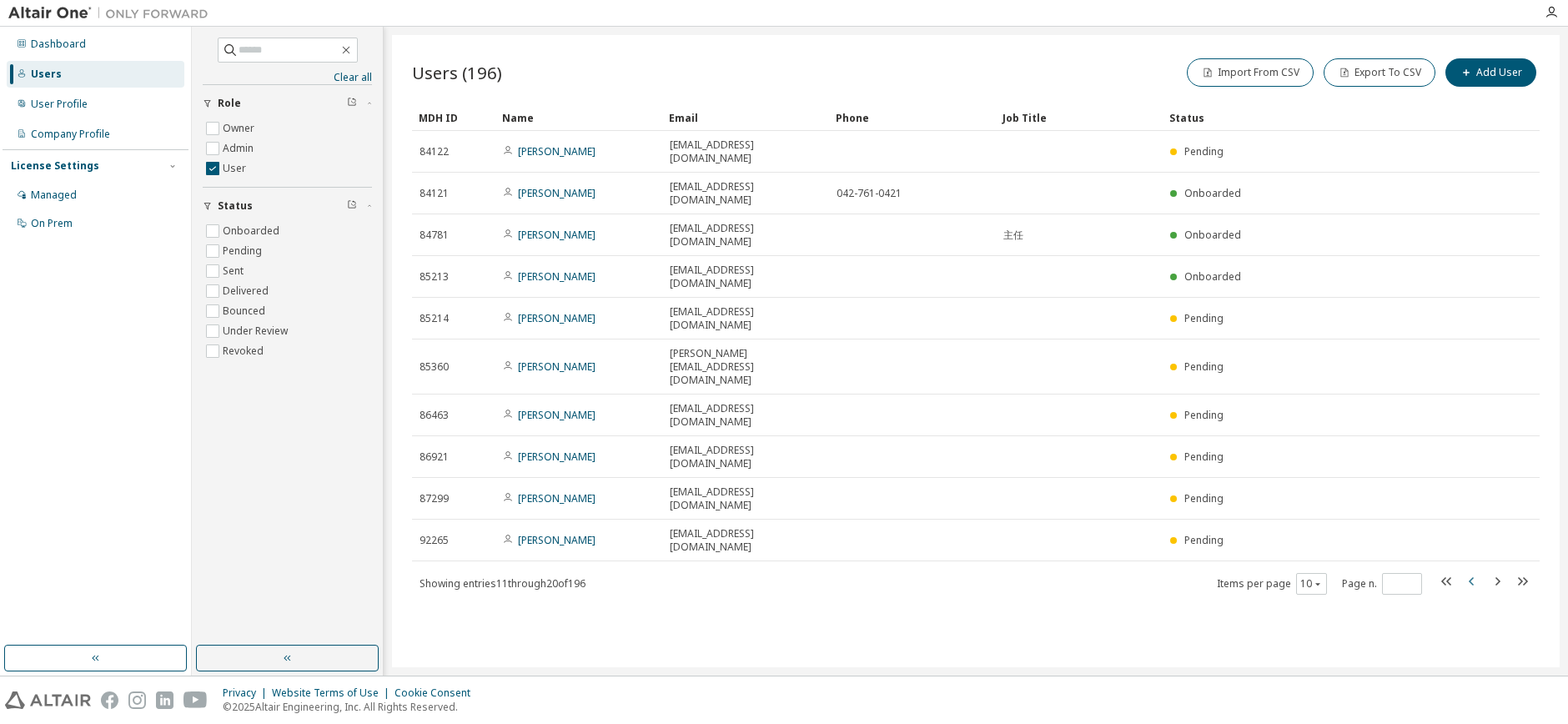
click at [1467, 571] on icon "button" at bounding box center [1472, 580] width 20 height 20
type input "*"
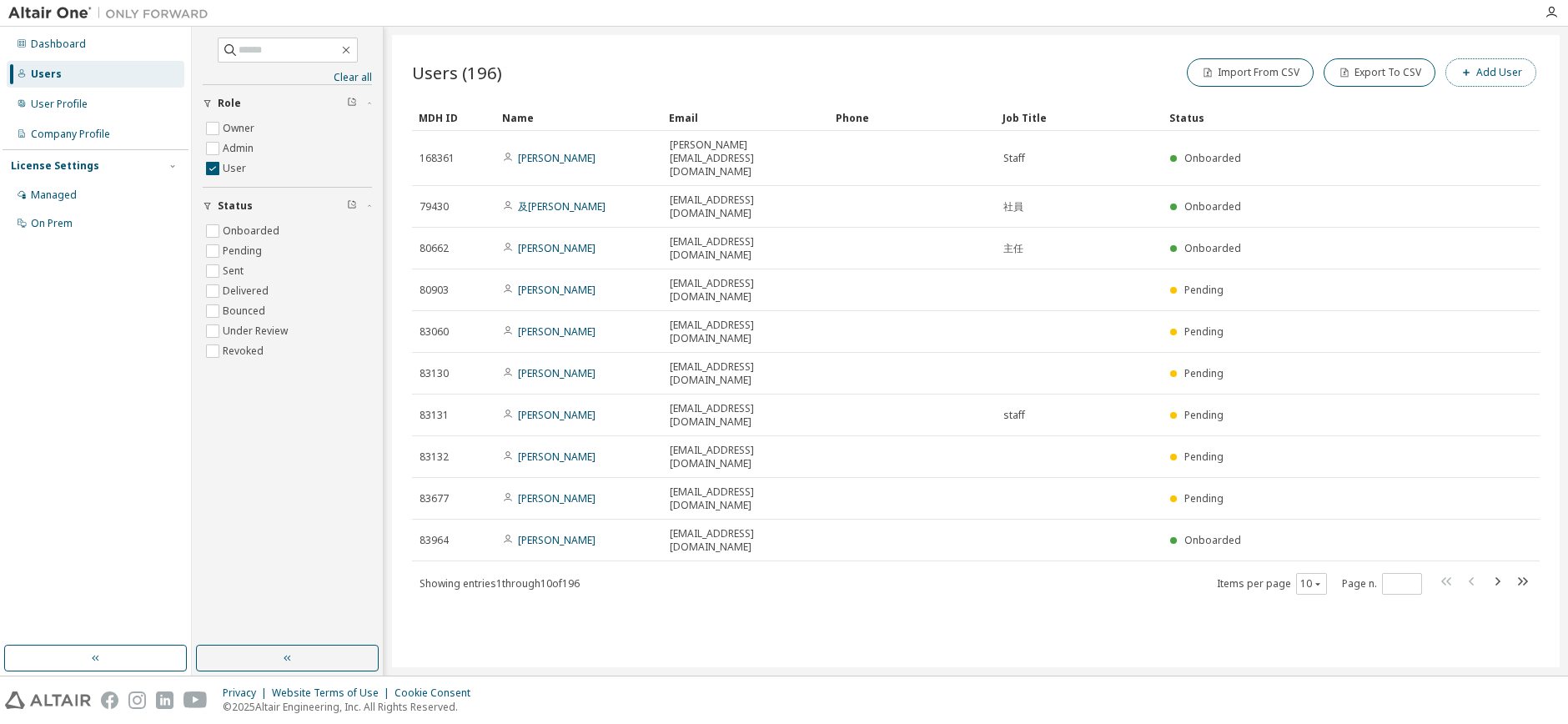
click at [1473, 79] on button "Add User" at bounding box center [1491, 72] width 91 height 28
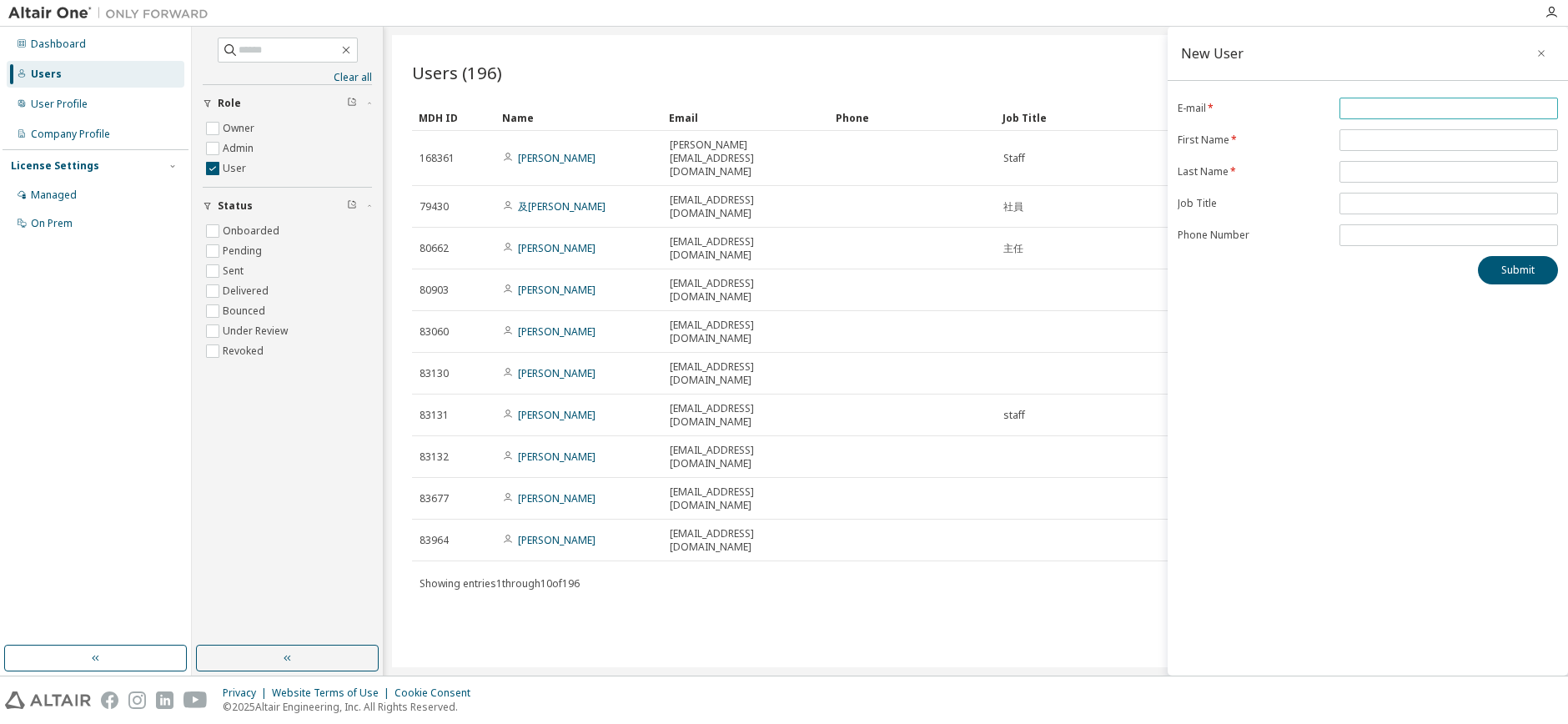
click at [1350, 111] on input "email" at bounding box center [1448, 108] width 210 height 14
paste input "**********"
type input "**********"
click at [1356, 137] on input "text" at bounding box center [1448, 140] width 210 height 14
paste input "*******"
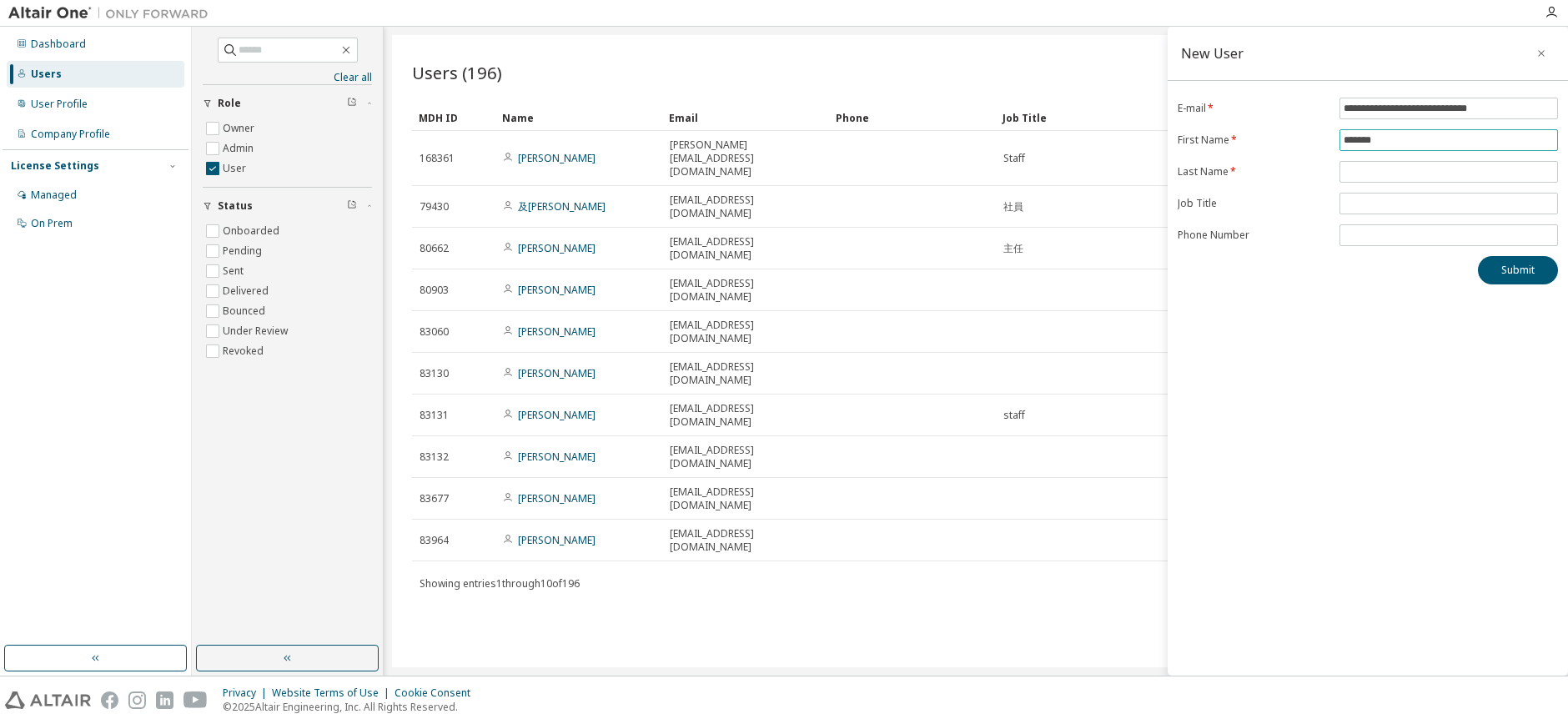
type input "*******"
click at [1356, 174] on input "text" at bounding box center [1448, 172] width 210 height 14
paste input "********"
type input "********"
click at [1505, 279] on button "Submit" at bounding box center [1517, 270] width 80 height 28
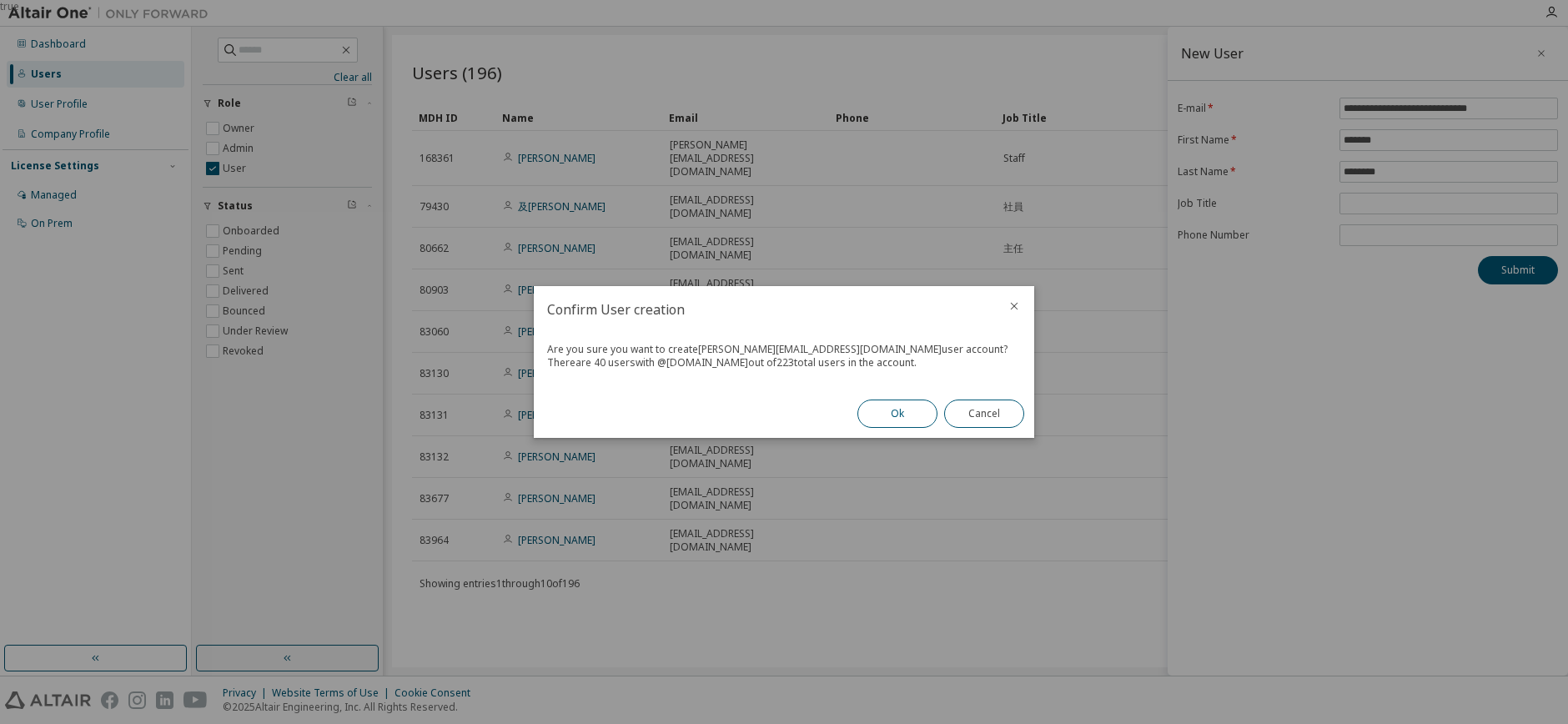
click at [898, 411] on button "Ok" at bounding box center [897, 414] width 80 height 28
click at [966, 426] on button "Close" at bounding box center [984, 414] width 80 height 28
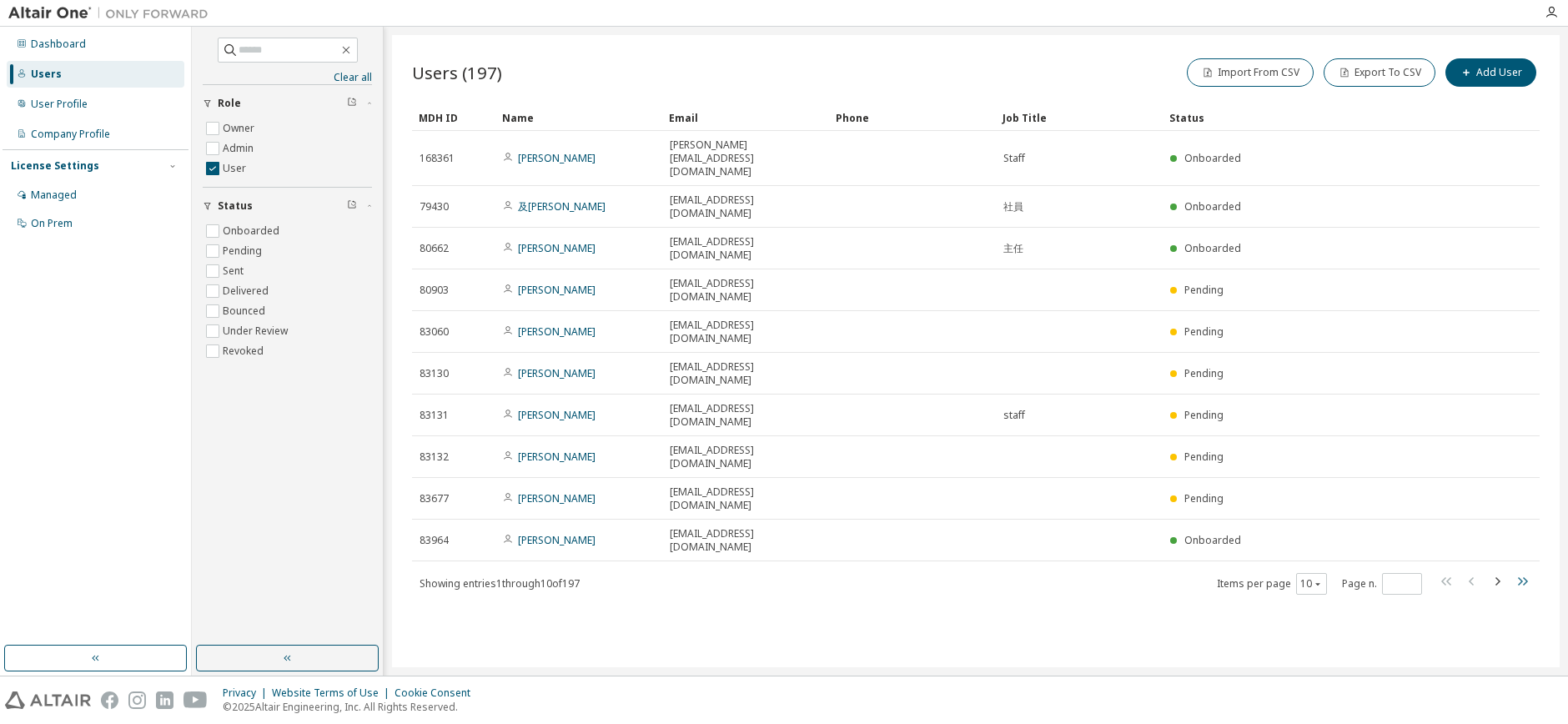
click at [1522, 571] on icon "button" at bounding box center [1522, 580] width 20 height 20
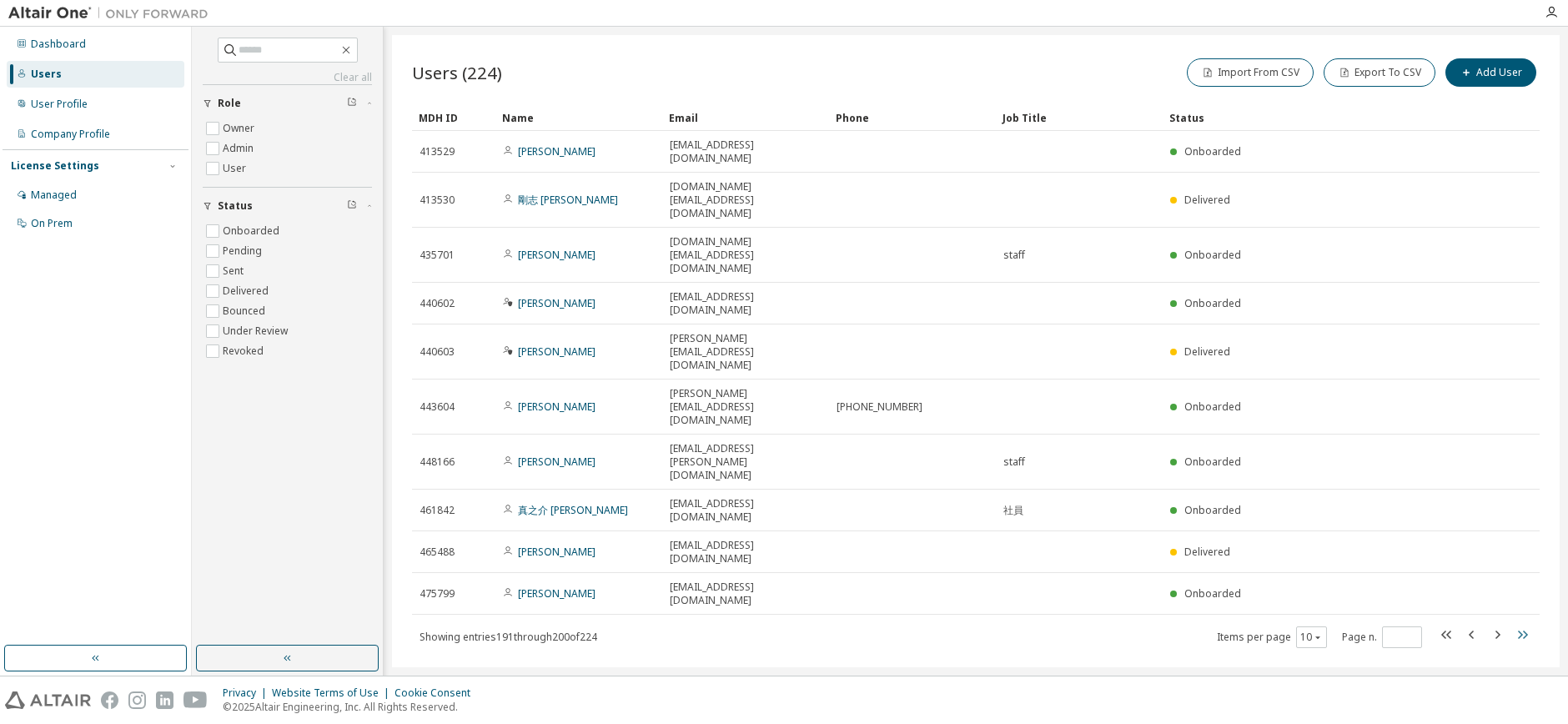
click at [1528, 630] on icon "button" at bounding box center [1523, 635] width 10 height 9
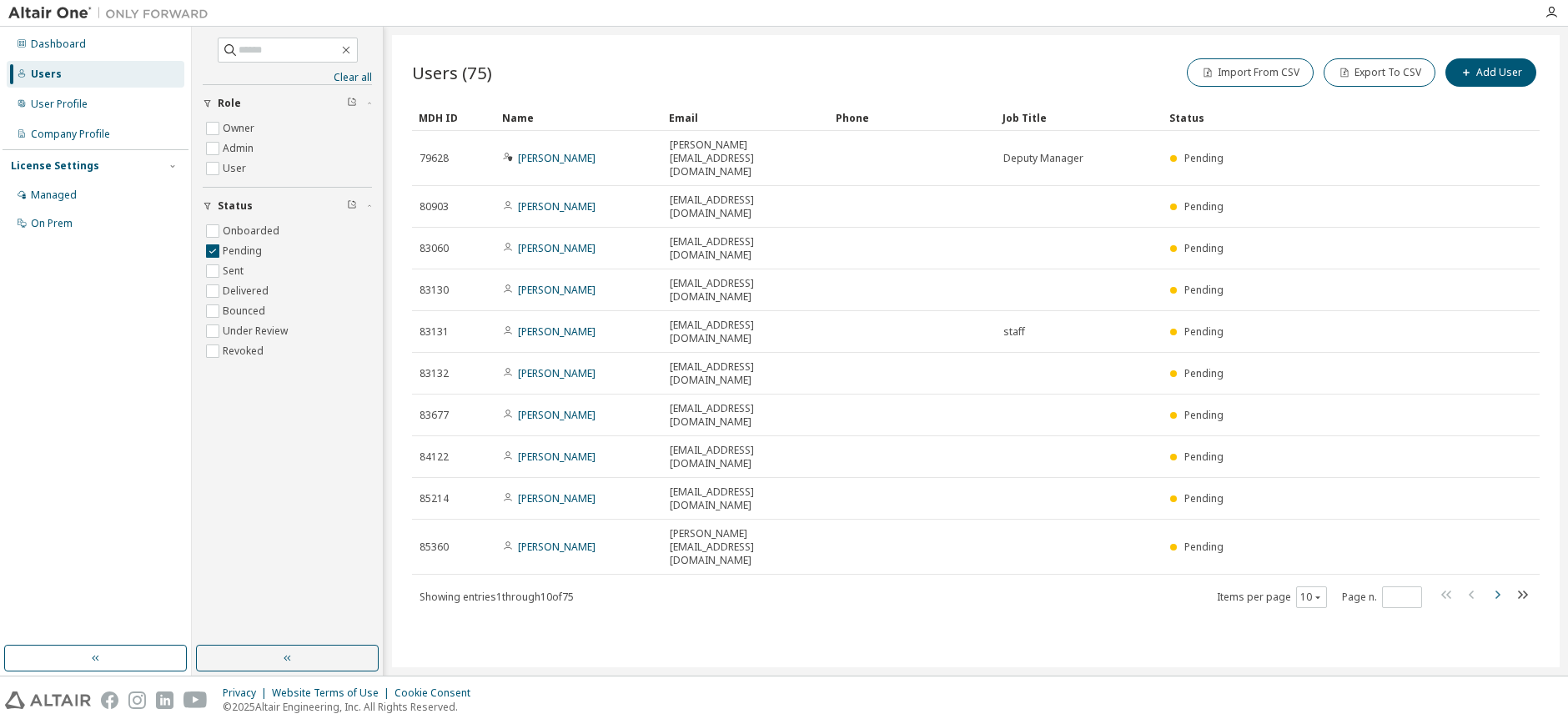
click at [1495, 585] on icon "button" at bounding box center [1497, 594] width 20 height 20
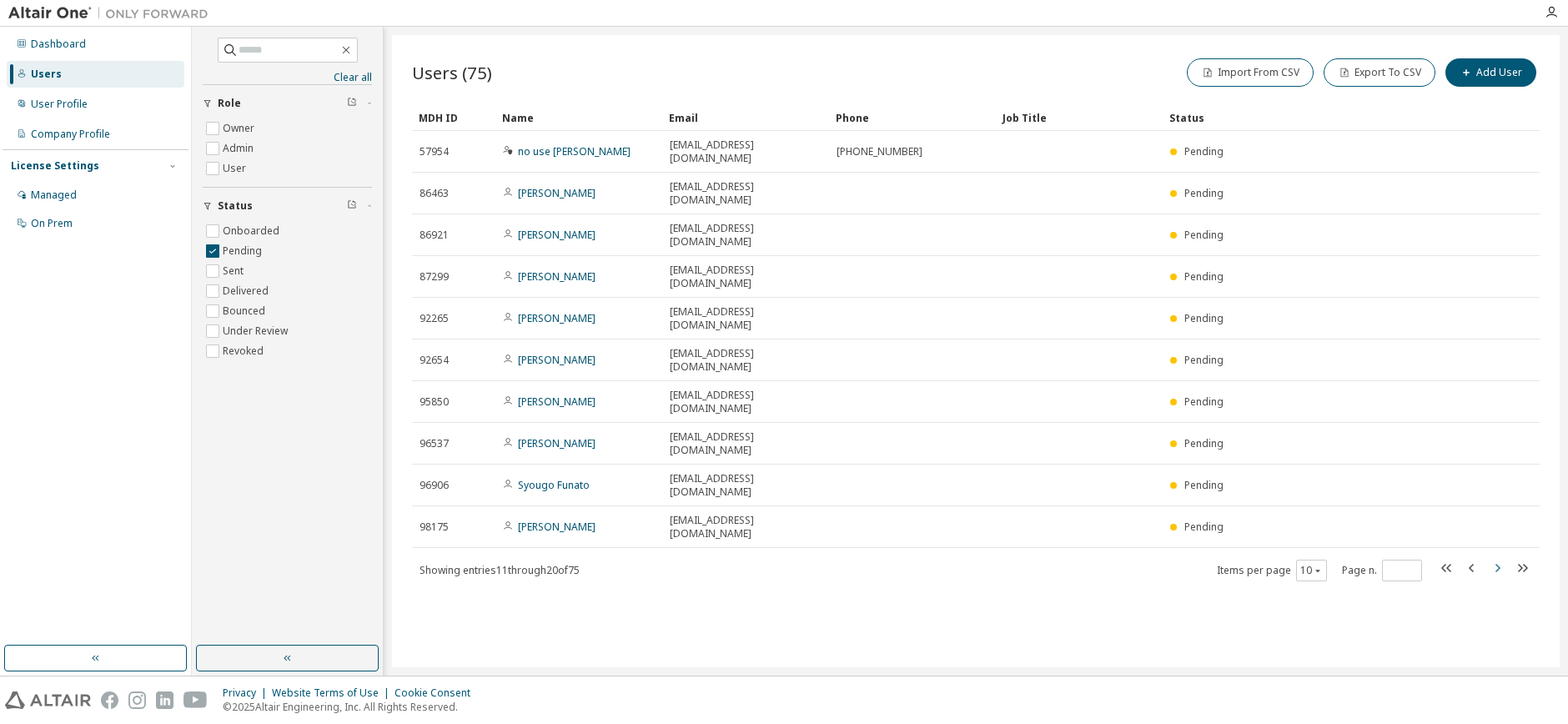
click at [1498, 558] on icon "button" at bounding box center [1497, 568] width 20 height 20
click at [1497, 558] on icon "button" at bounding box center [1497, 568] width 20 height 20
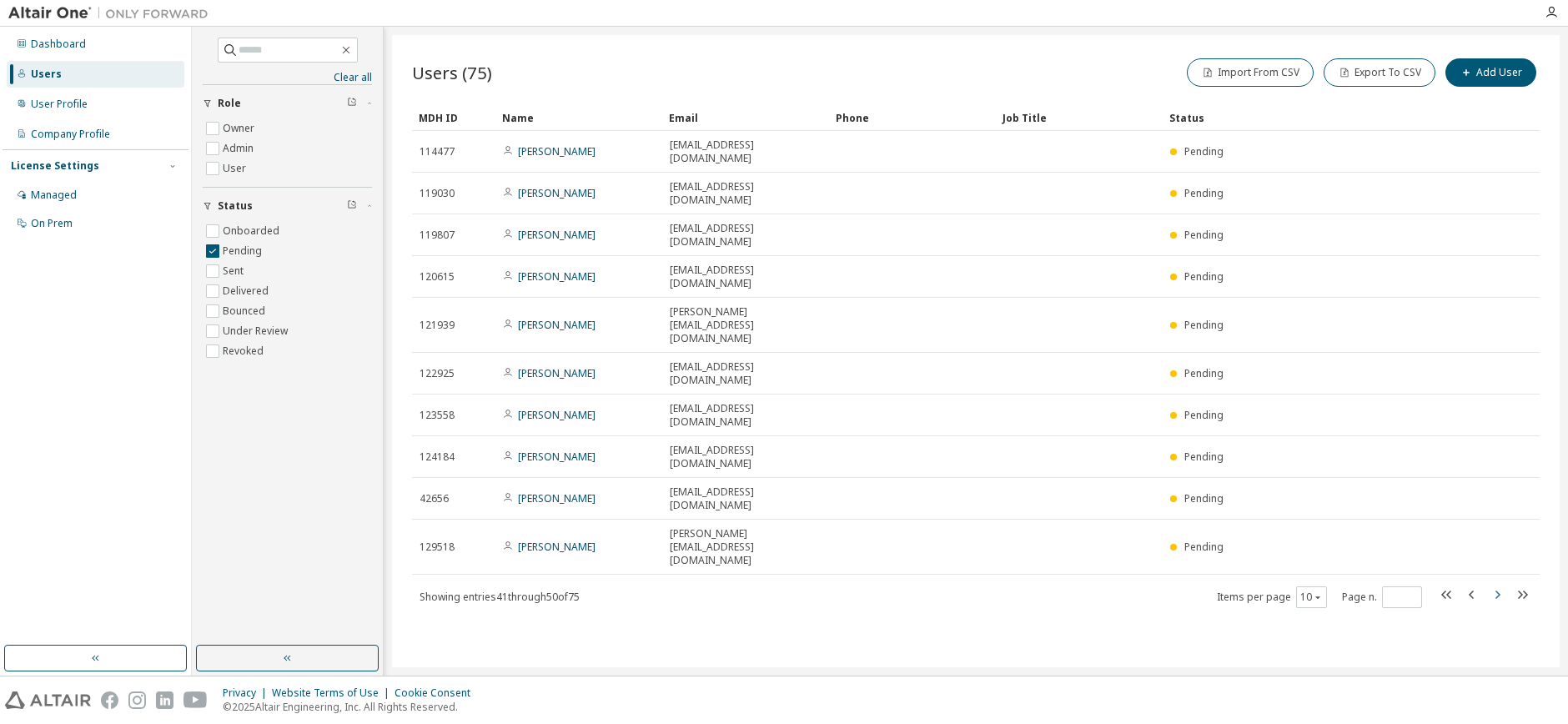
click at [1497, 585] on icon "button" at bounding box center [1497, 594] width 20 height 20
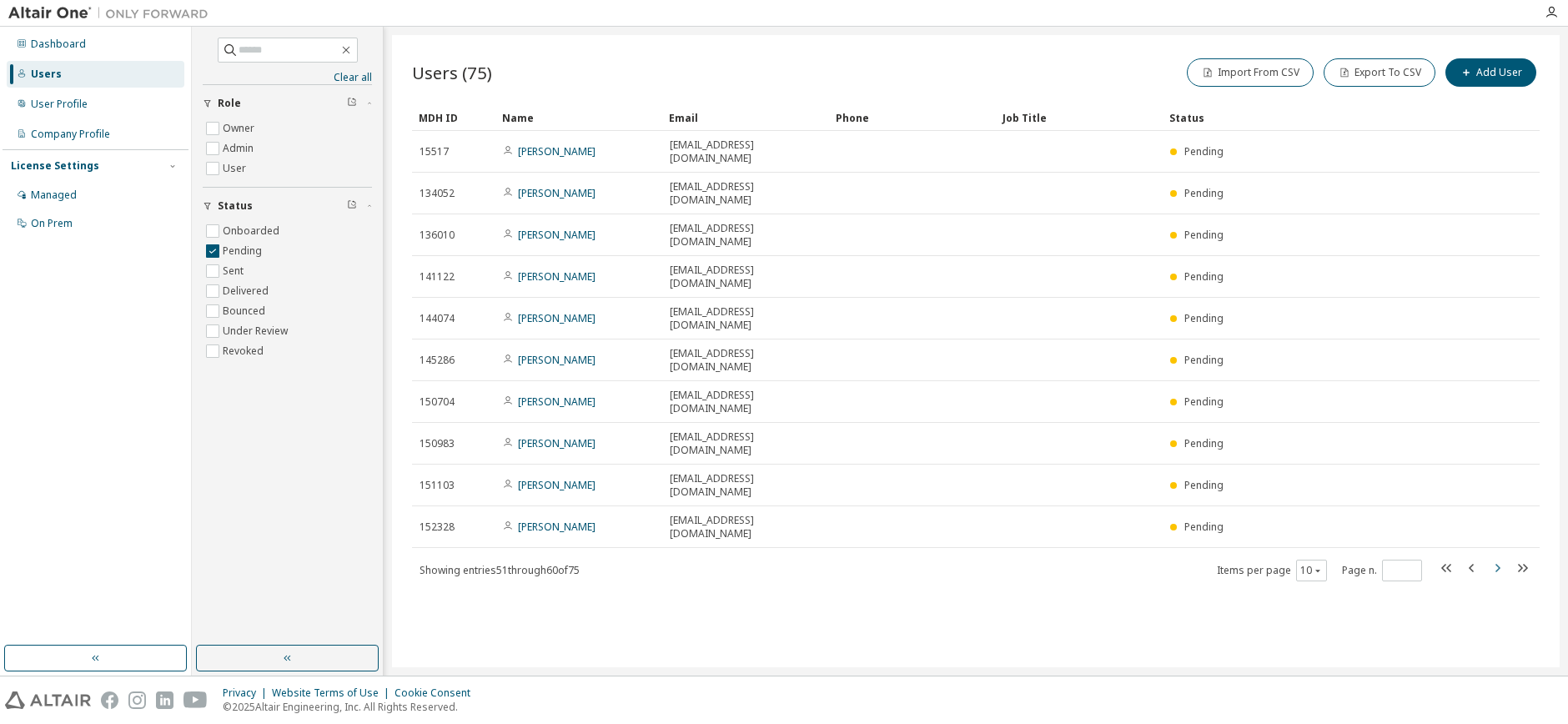
click at [1497, 564] on icon "button" at bounding box center [1498, 568] width 5 height 9
click at [1497, 577] on icon "button" at bounding box center [1498, 581] width 5 height 9
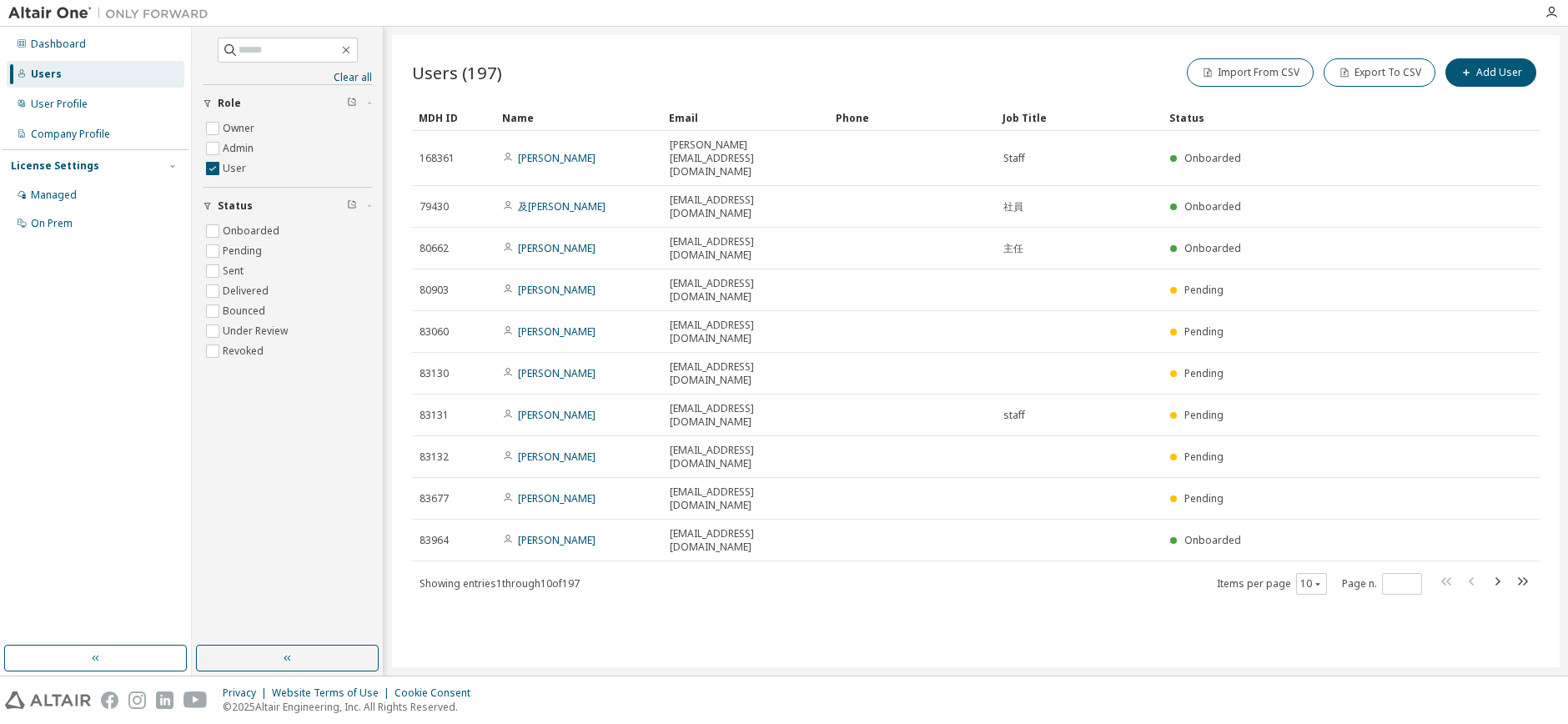
click at [1523, 571] on icon "button" at bounding box center [1522, 580] width 20 height 20
type input "**"
